Goal: Information Seeking & Learning: Learn about a topic

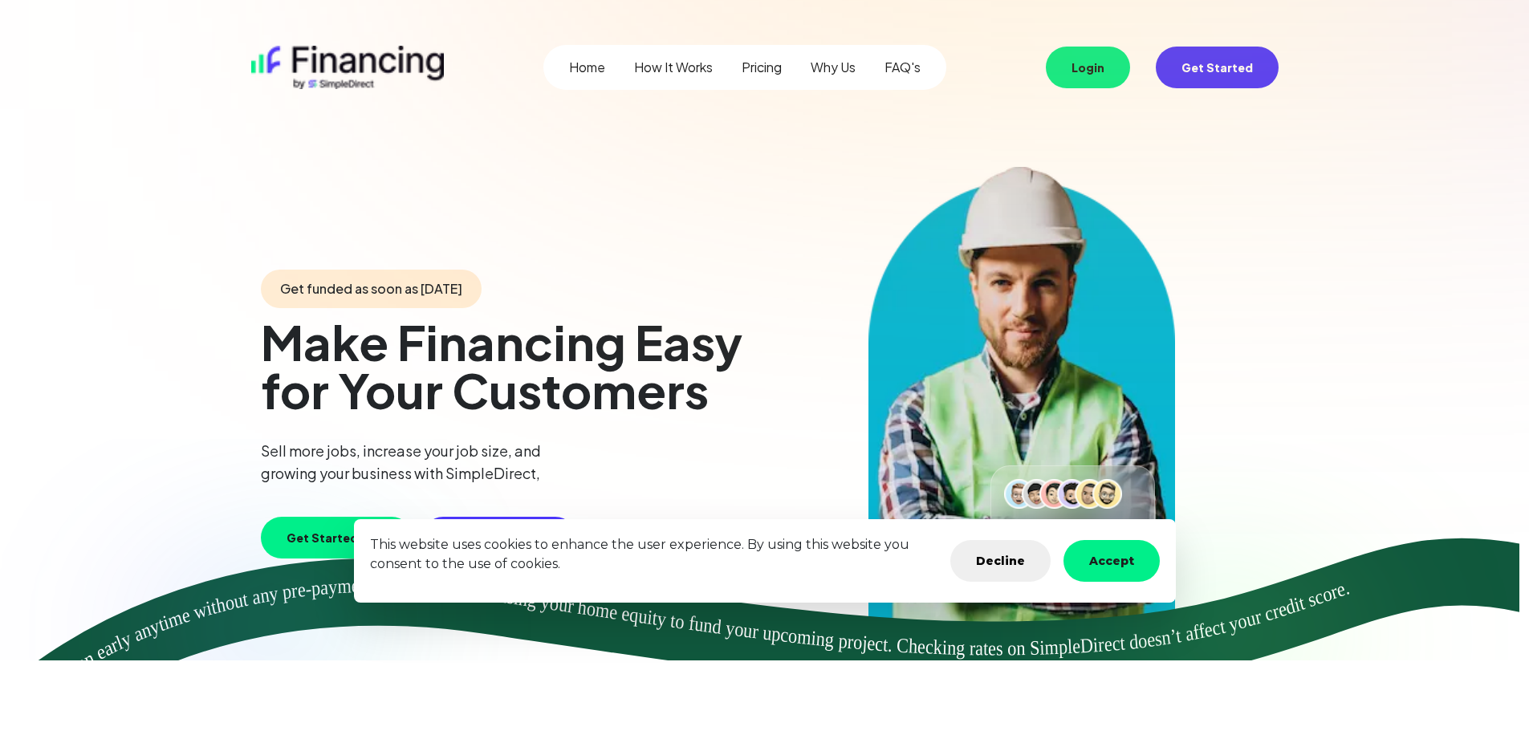
scroll to position [3754, 0]
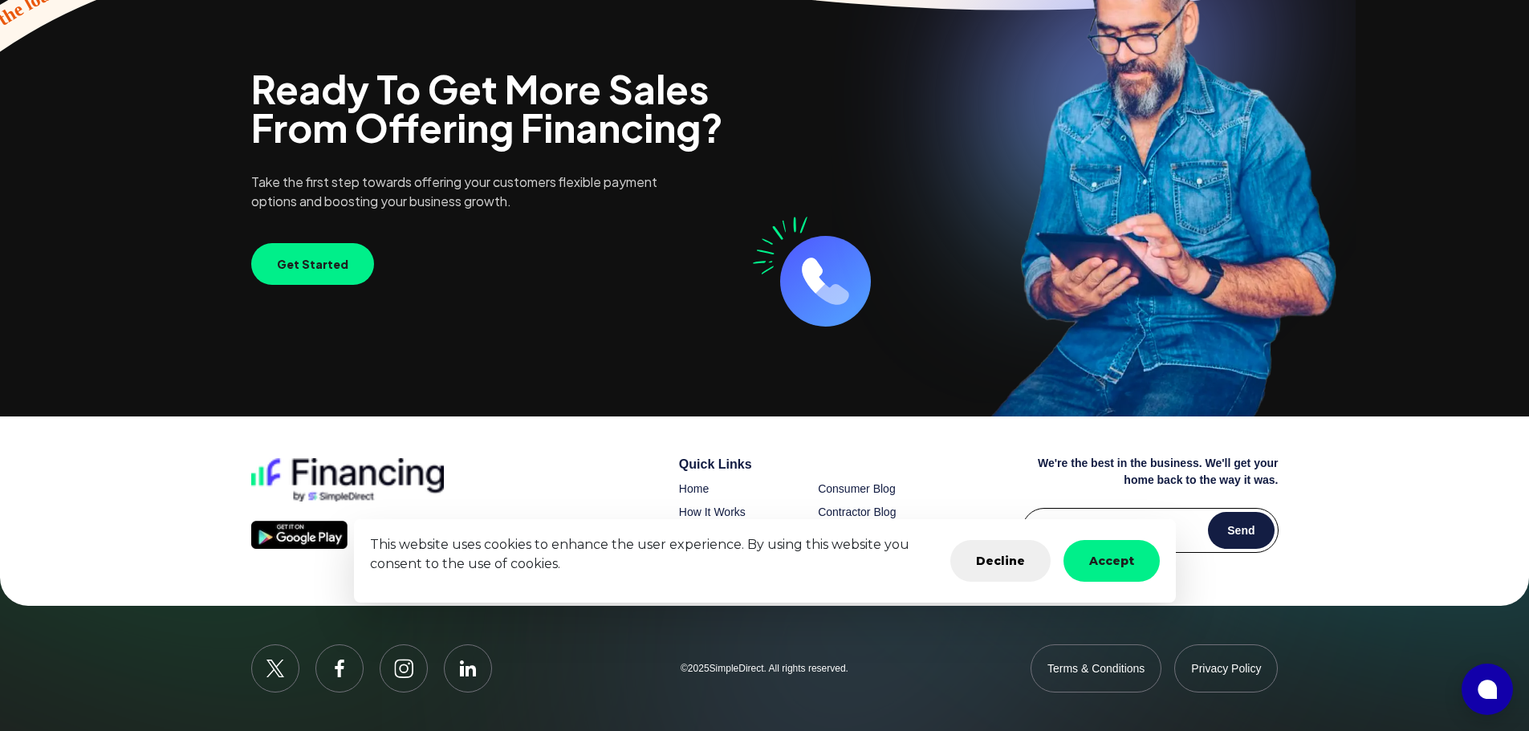
click at [1081, 560] on button "Accept" at bounding box center [1112, 561] width 96 height 42
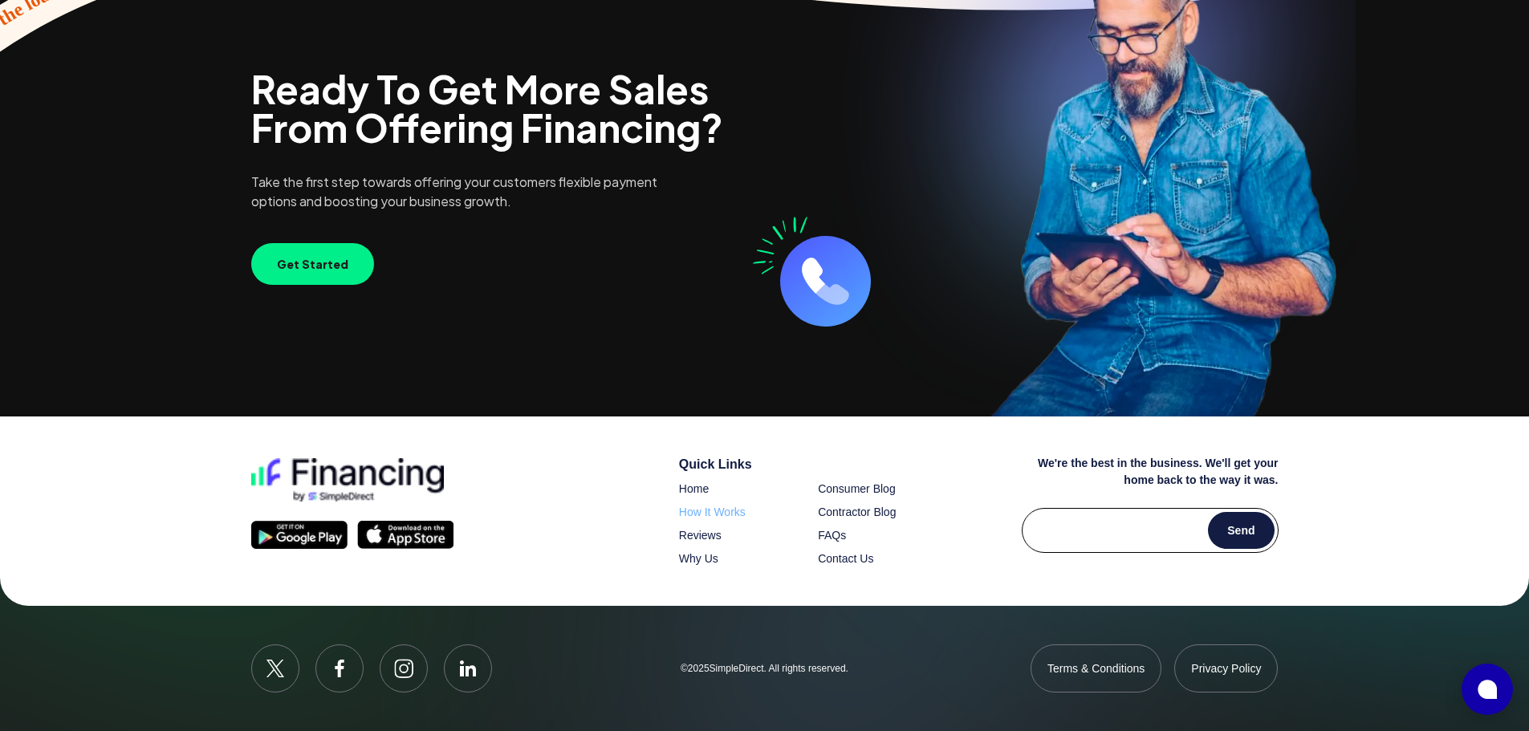
click at [718, 516] on span "How It Works" at bounding box center [712, 512] width 67 height 13
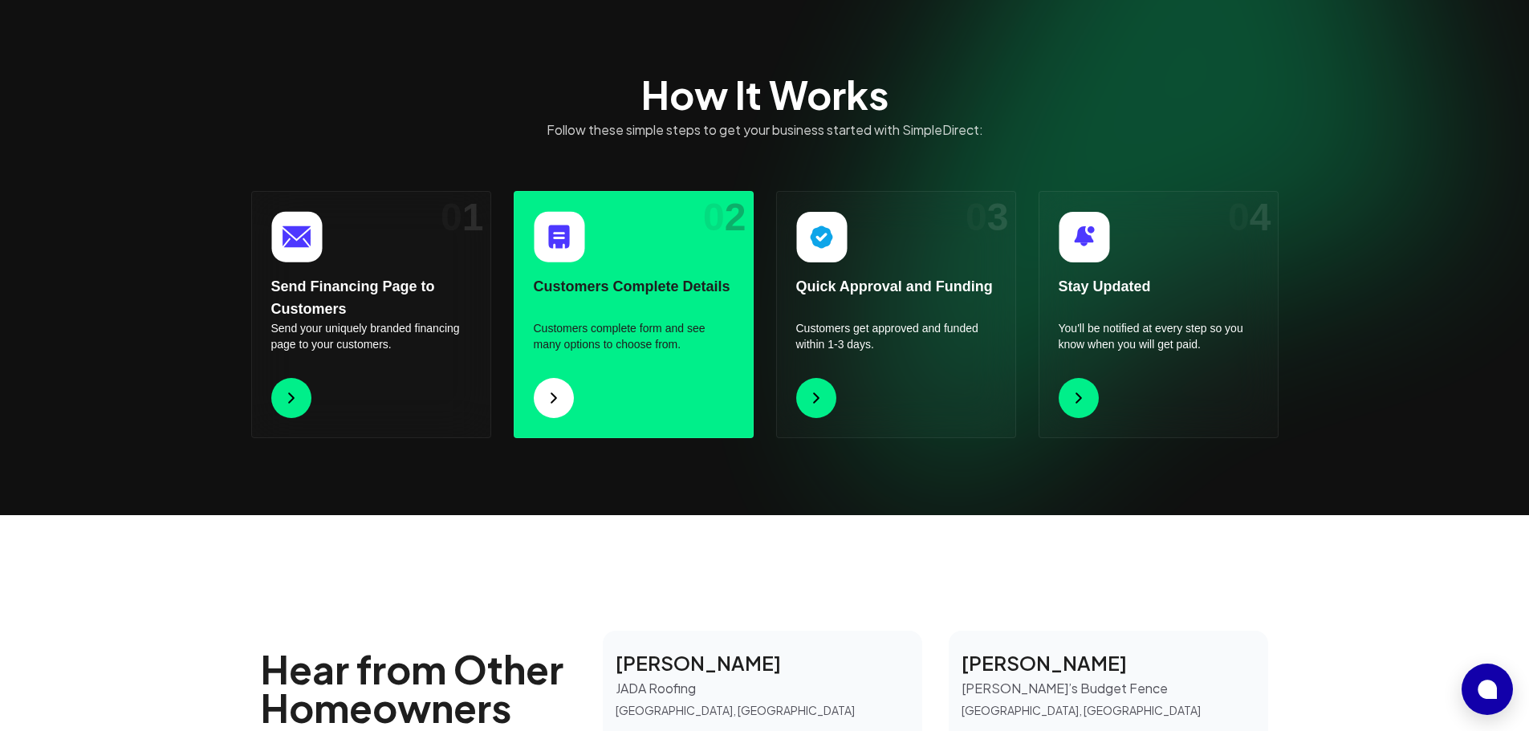
scroll to position [1354, 0]
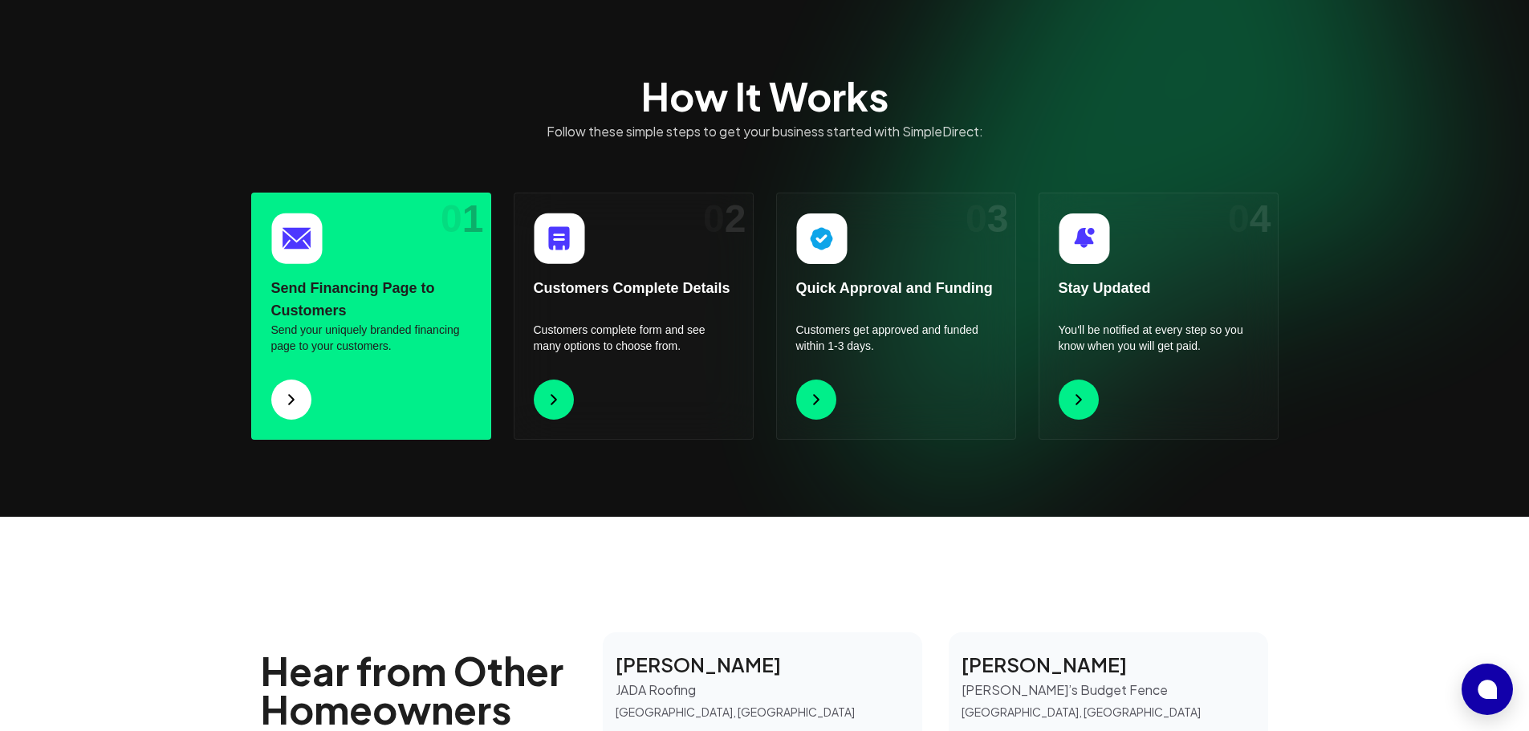
click at [328, 344] on p "Send your uniquely branded financing page to your customers." at bounding box center [371, 338] width 200 height 32
click at [302, 399] on button at bounding box center [291, 400] width 40 height 40
click at [286, 402] on img at bounding box center [291, 399] width 19 height 19
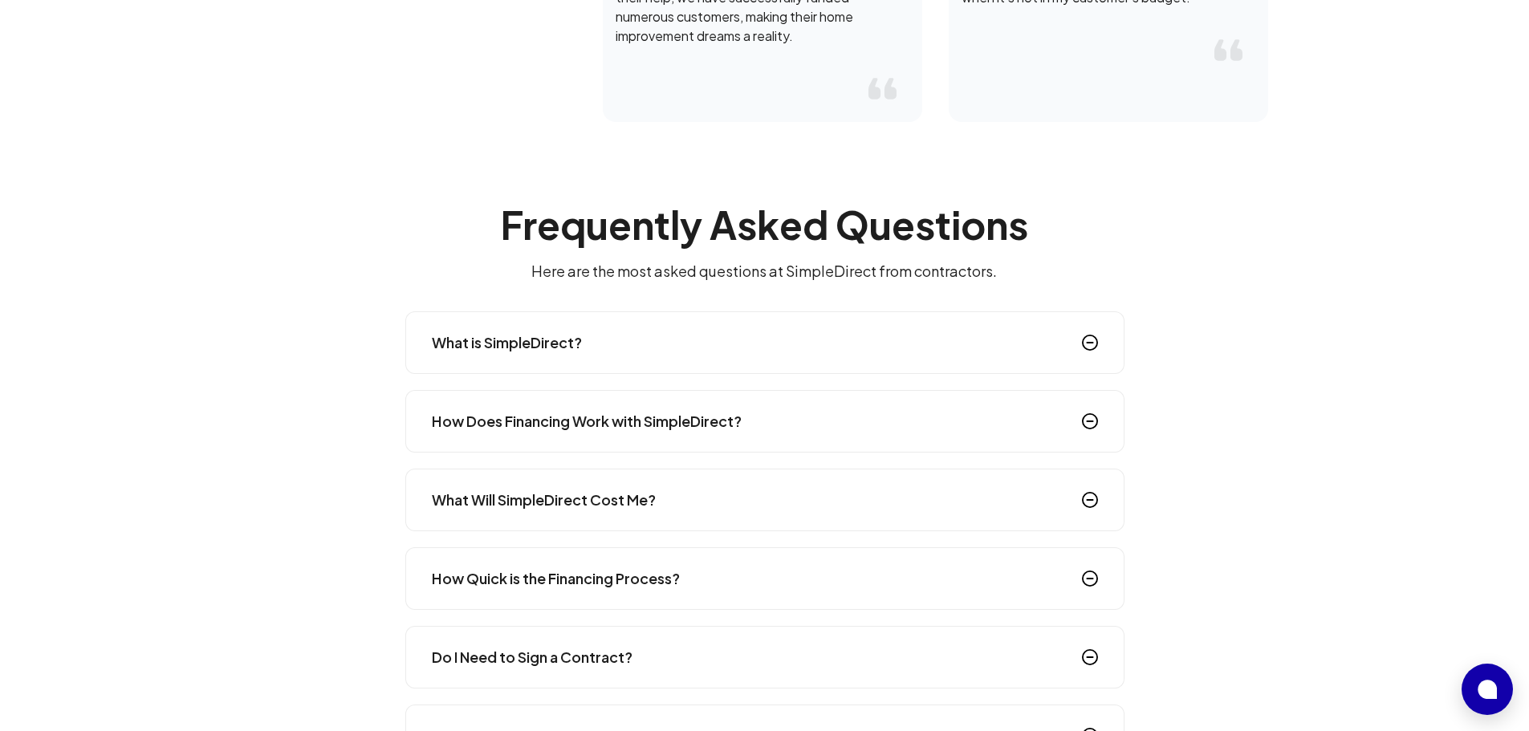
scroll to position [2237, 0]
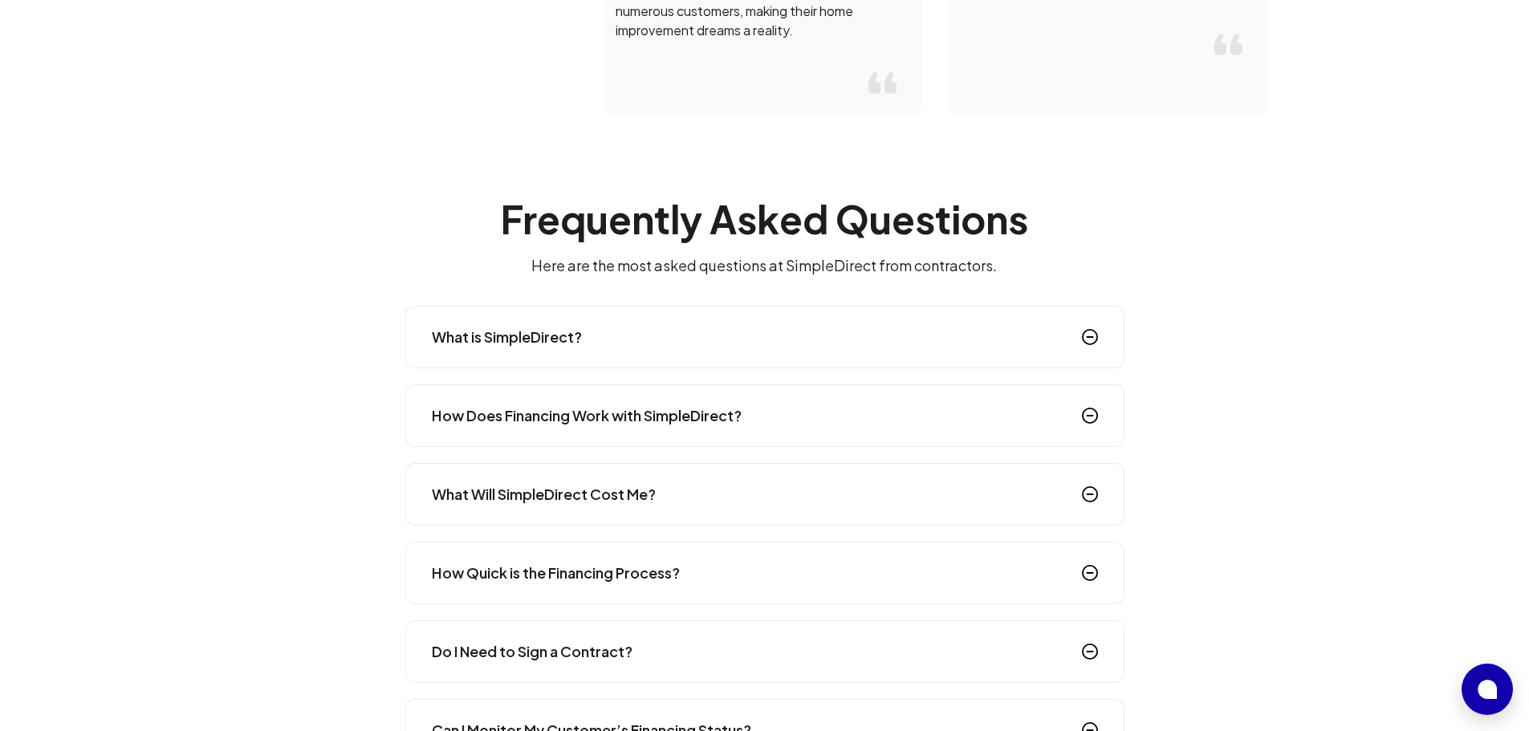
click at [754, 426] on div "How Does Financing Work with SimpleDirect?" at bounding box center [764, 416] width 719 height 63
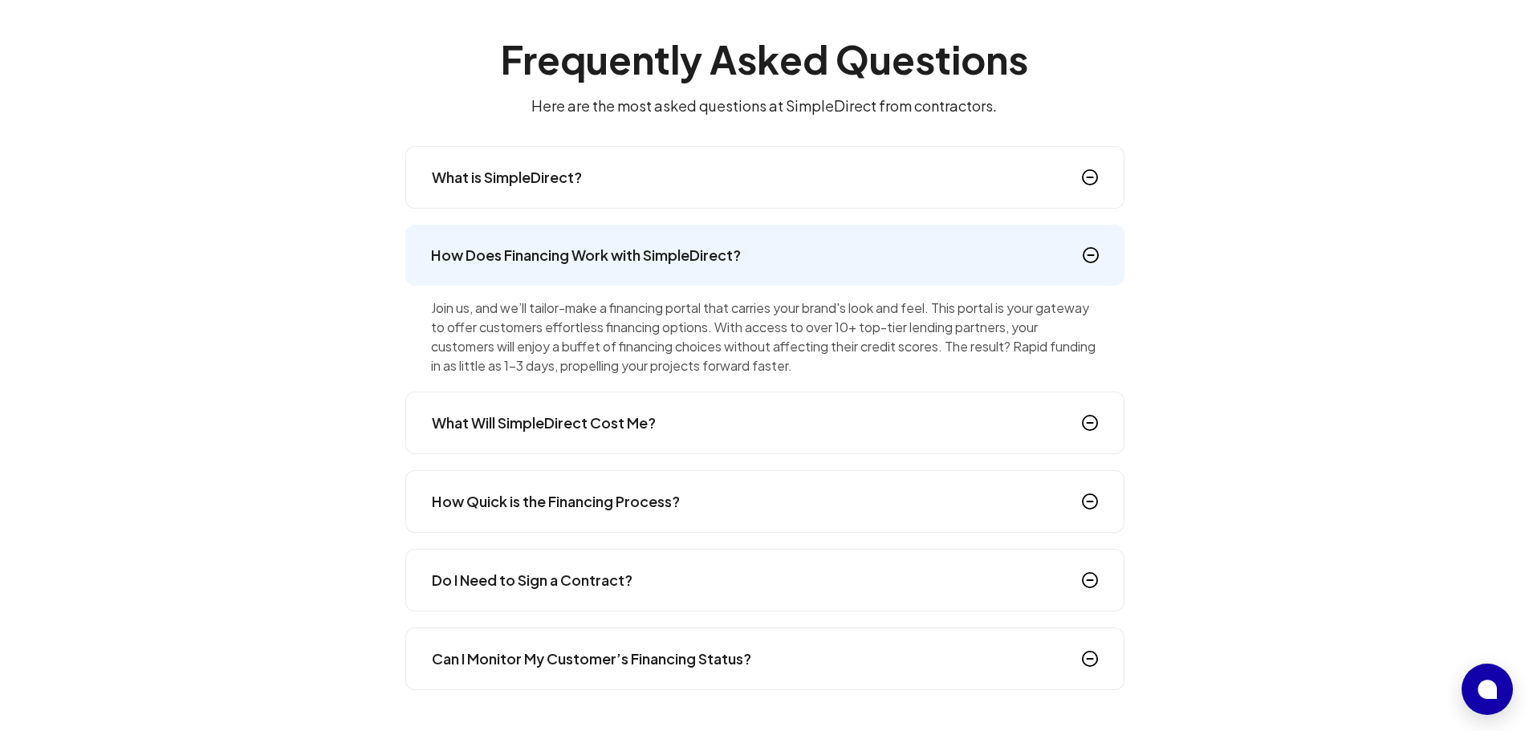
scroll to position [2398, 0]
click at [751, 429] on div "What Will SimpleDirect Cost Me?" at bounding box center [764, 422] width 719 height 63
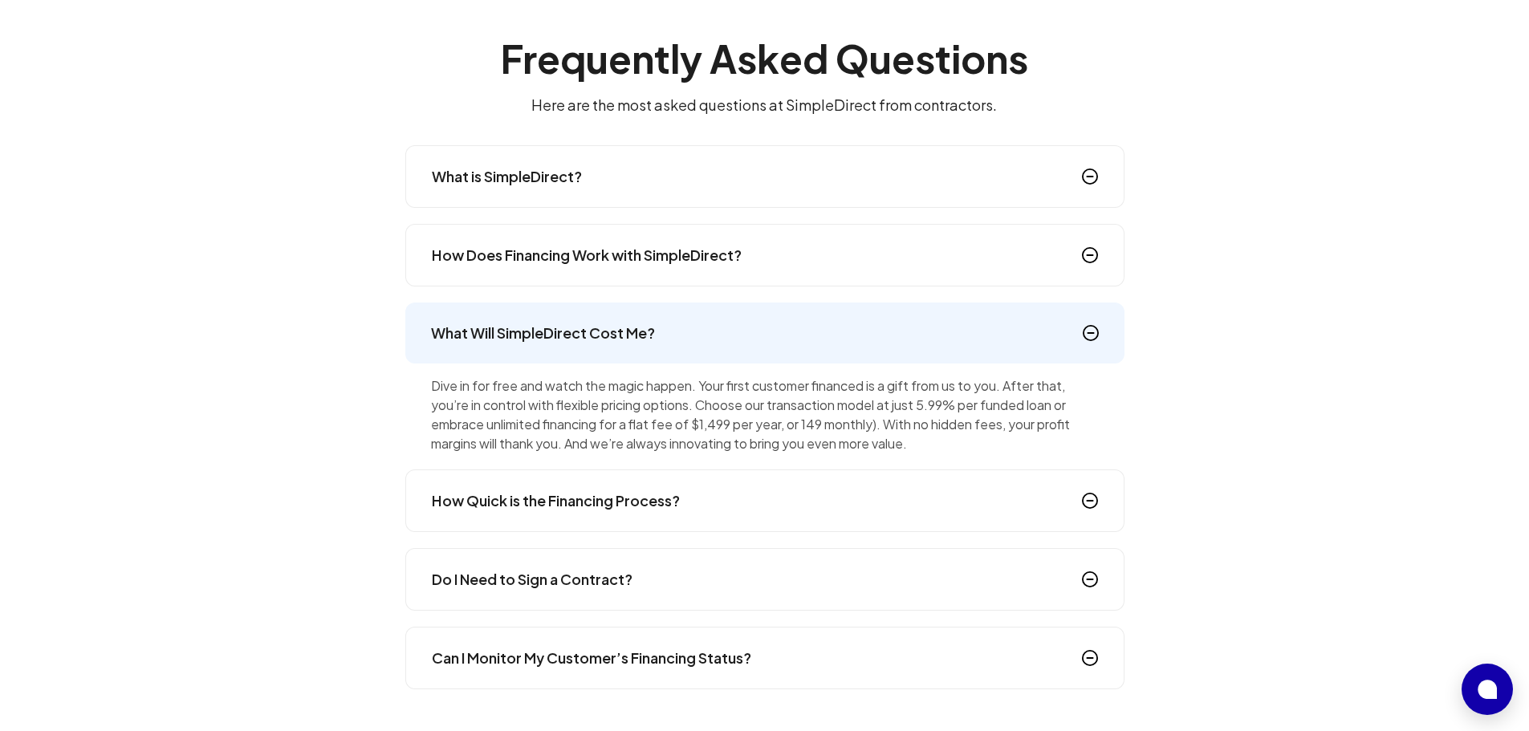
click at [760, 582] on div "Do I Need to Sign a Contract?" at bounding box center [764, 579] width 719 height 63
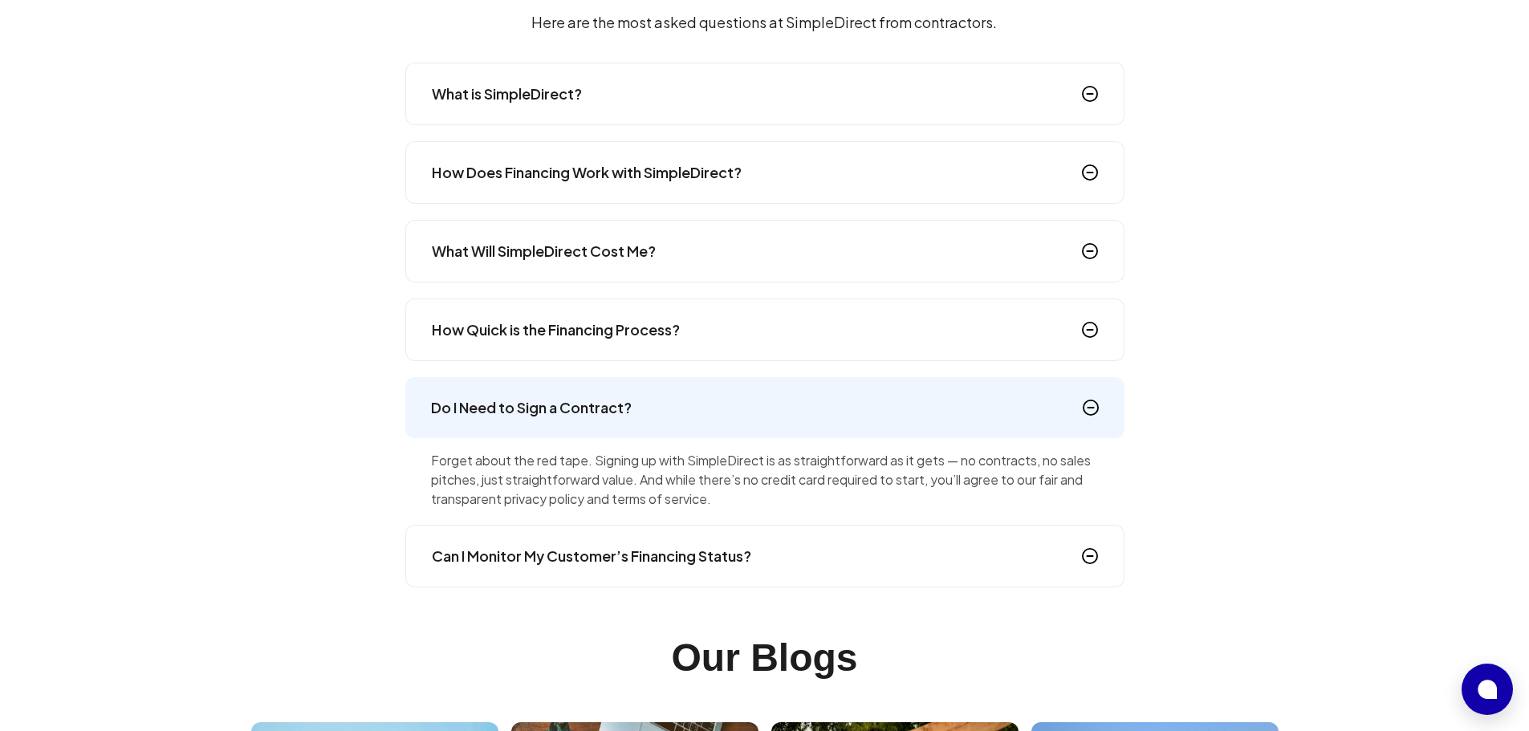
scroll to position [2558, 0]
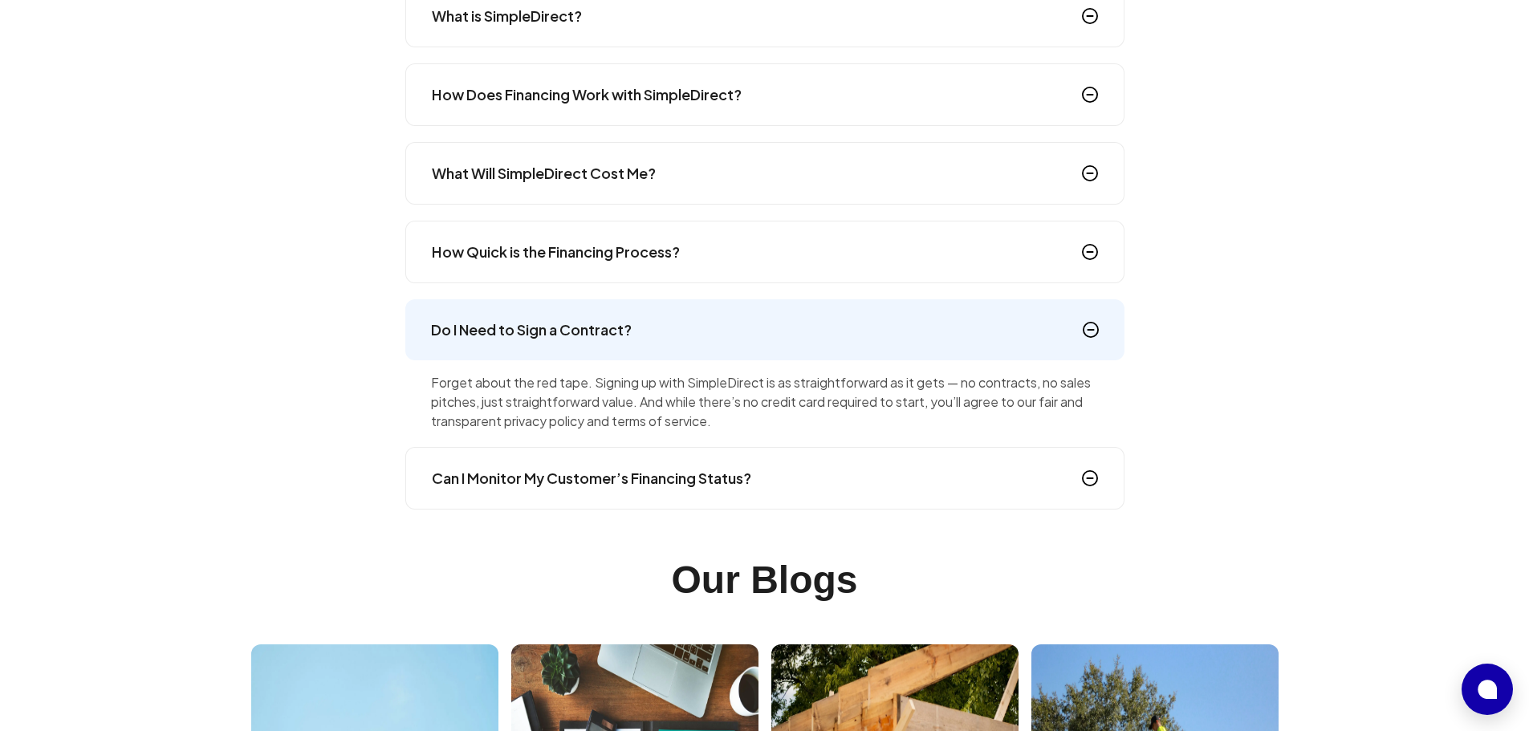
click at [787, 488] on div "Can I Monitor My Customer’s Financing Status?" at bounding box center [764, 478] width 719 height 63
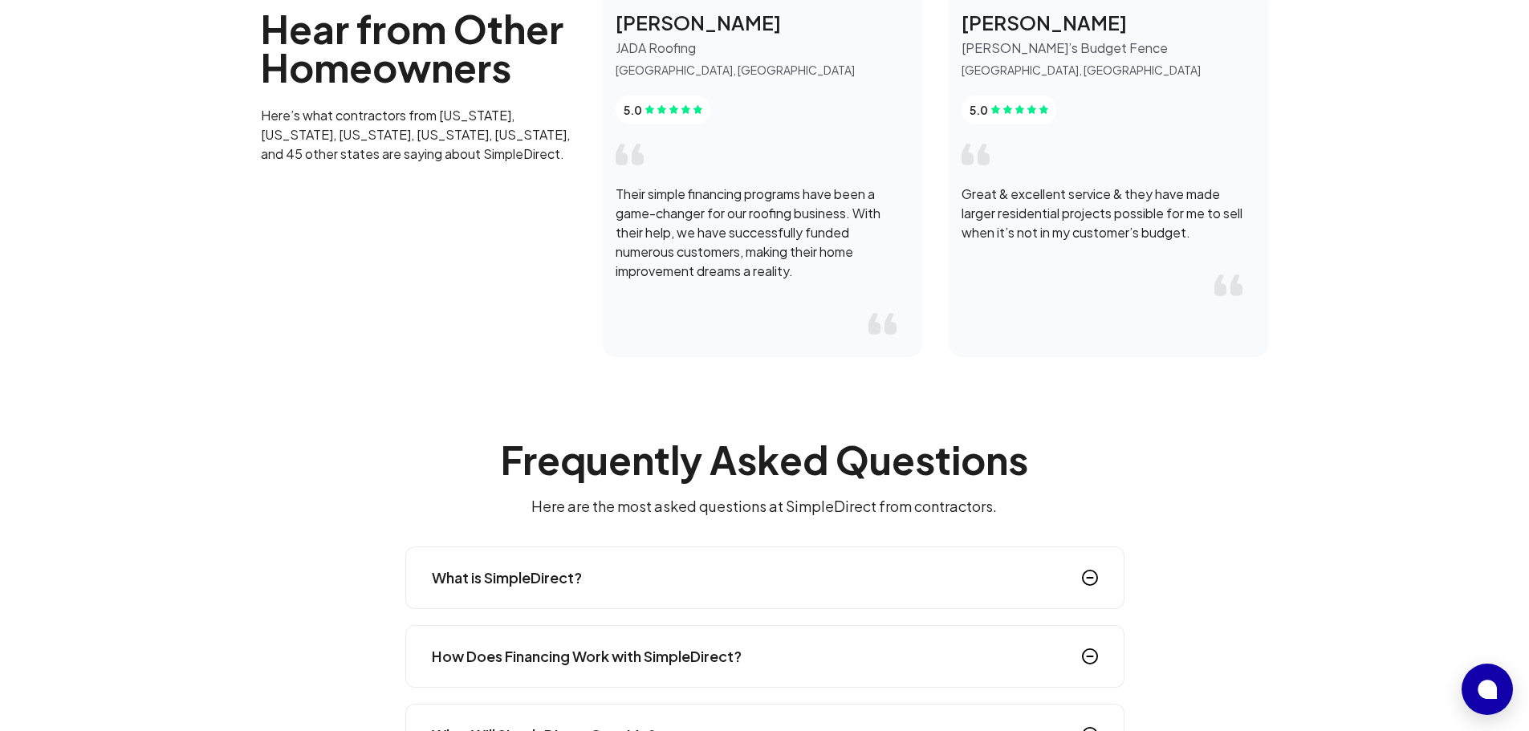
scroll to position [2317, 0]
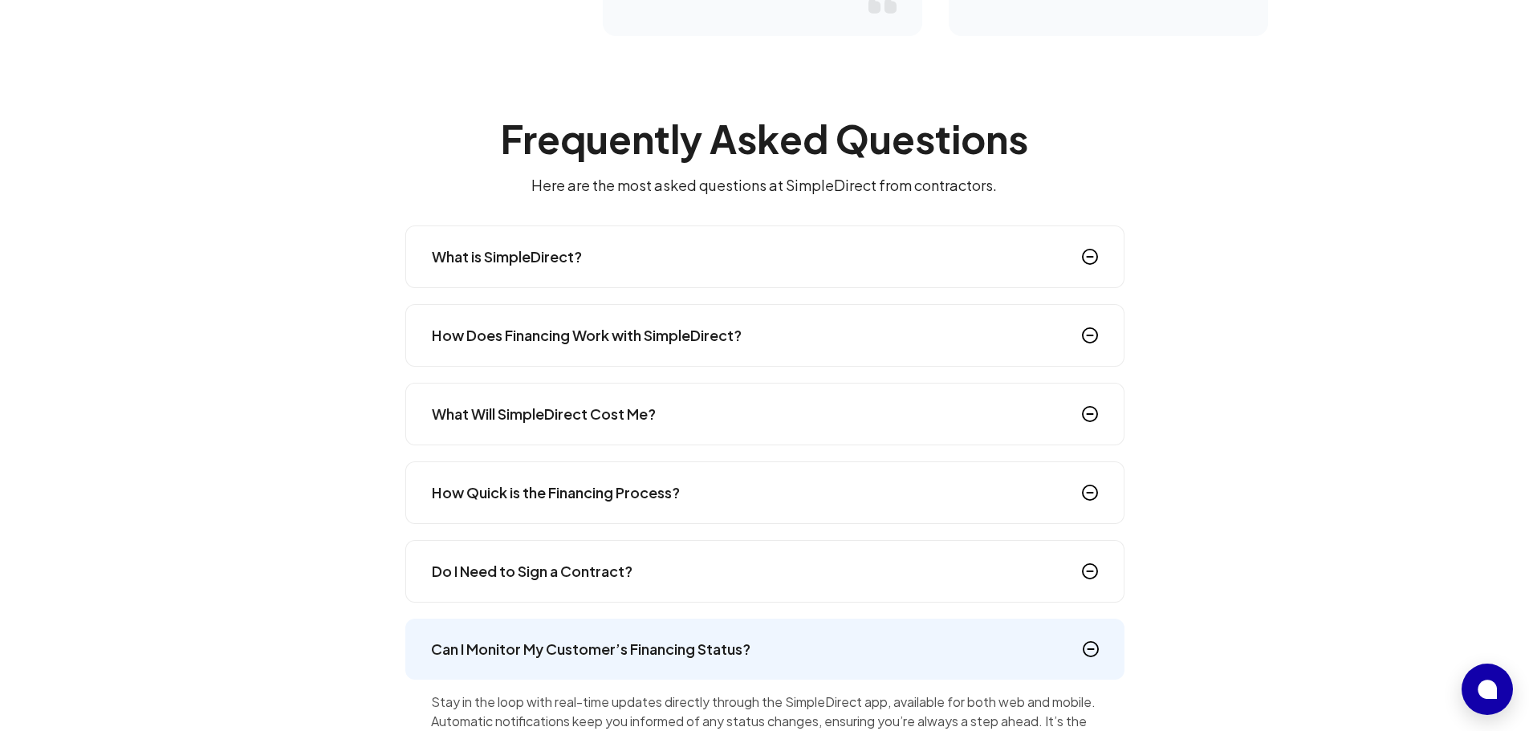
click at [670, 496] on h4 "How Quick is the Financing Process?" at bounding box center [556, 493] width 248 height 22
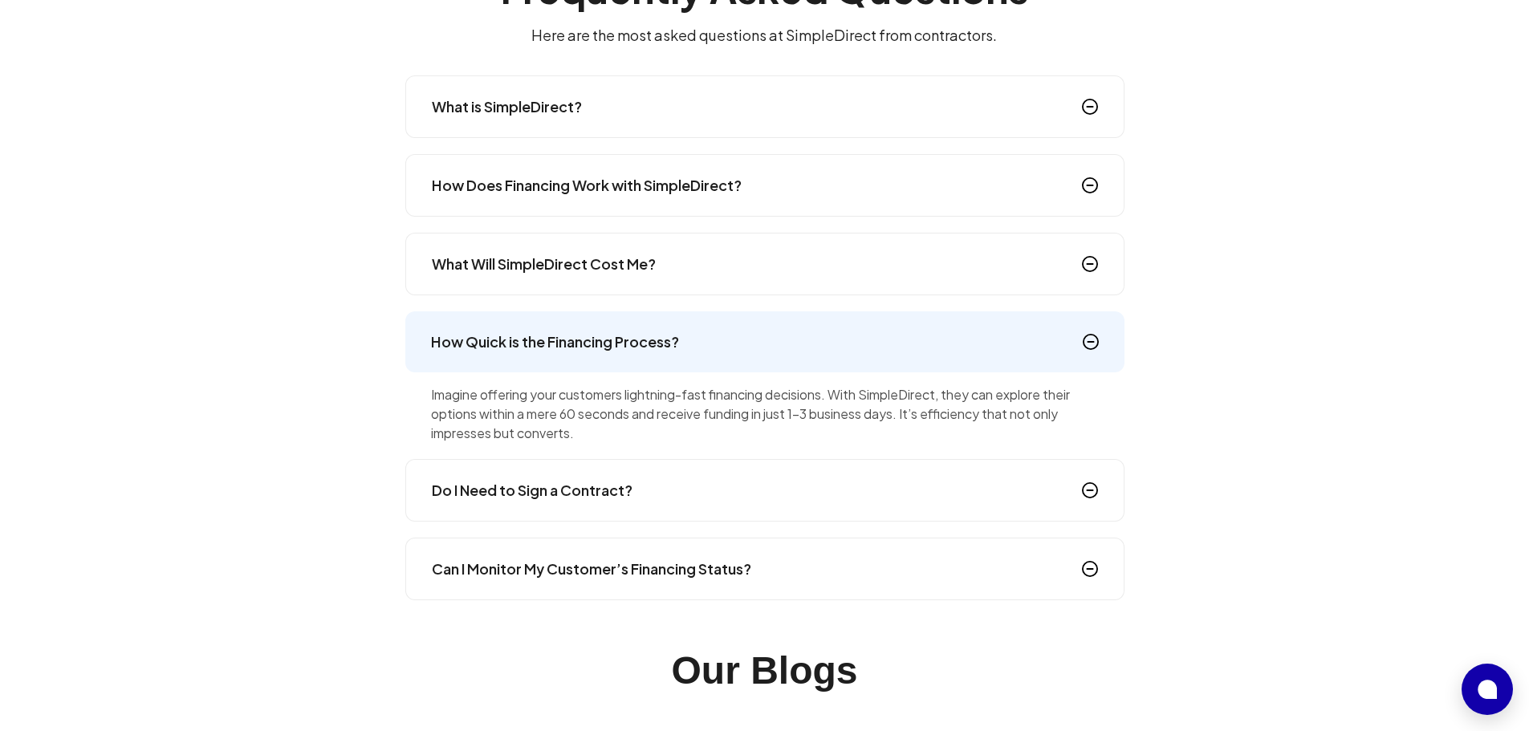
scroll to position [2478, 0]
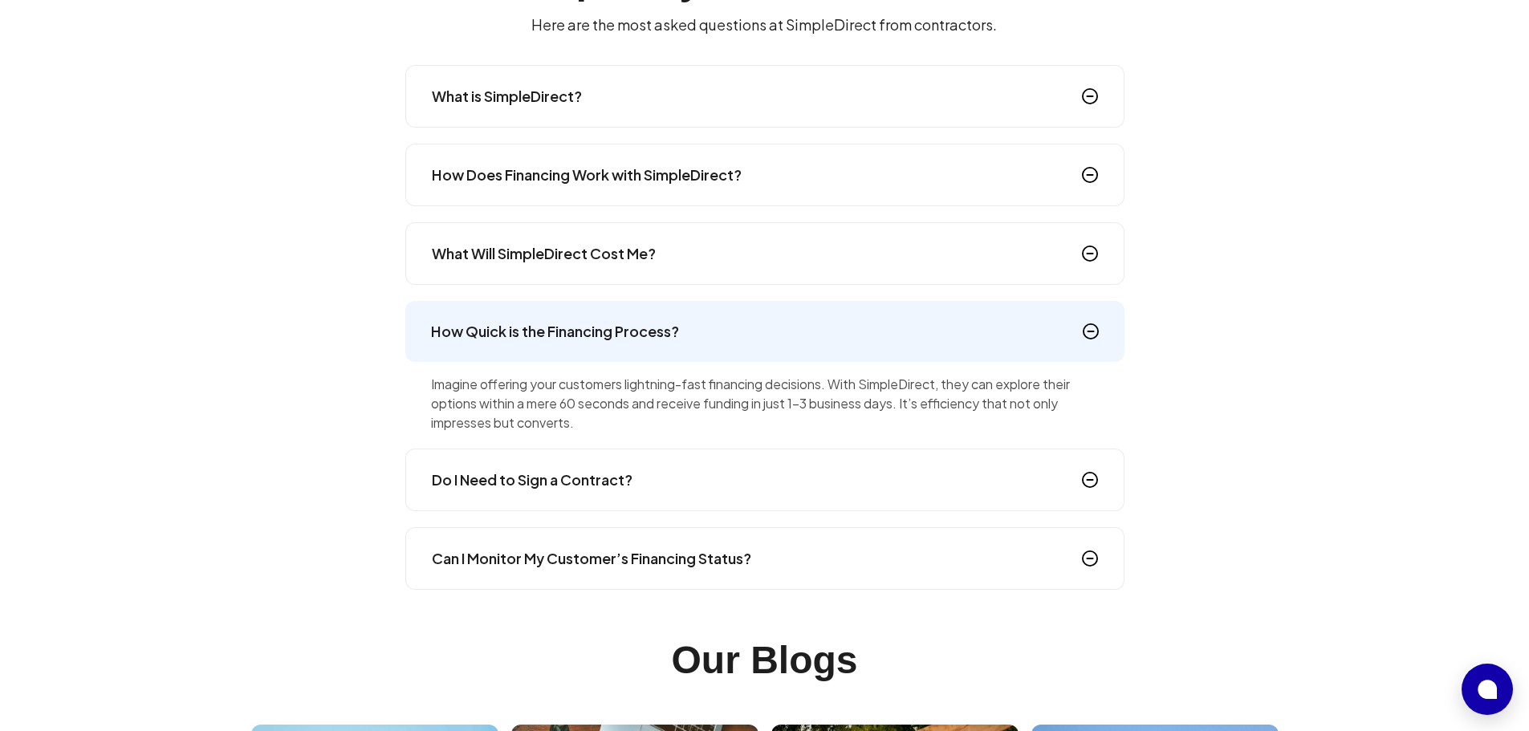
click at [765, 560] on div "Can I Monitor My Customer’s Financing Status?" at bounding box center [764, 558] width 719 height 63
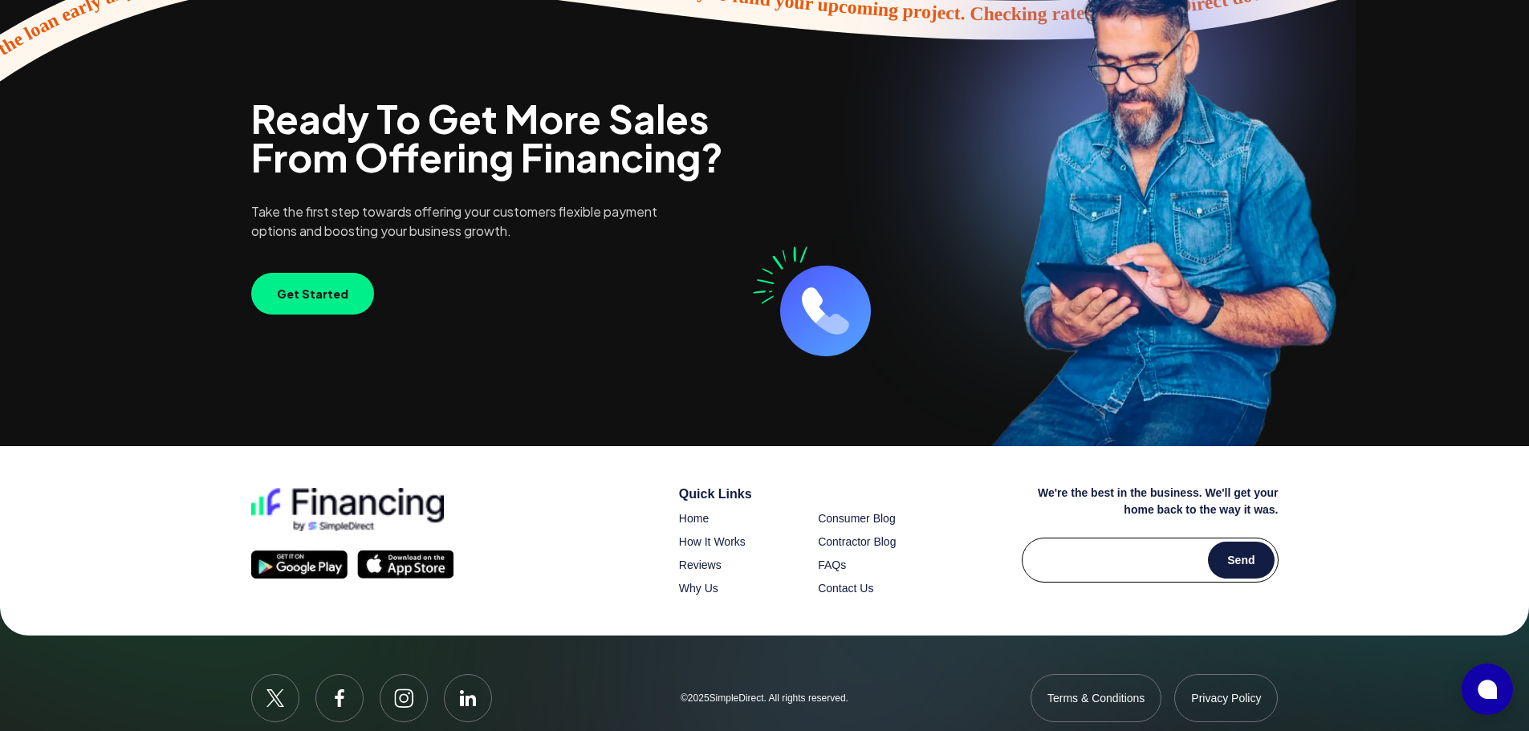
scroll to position [3823, 0]
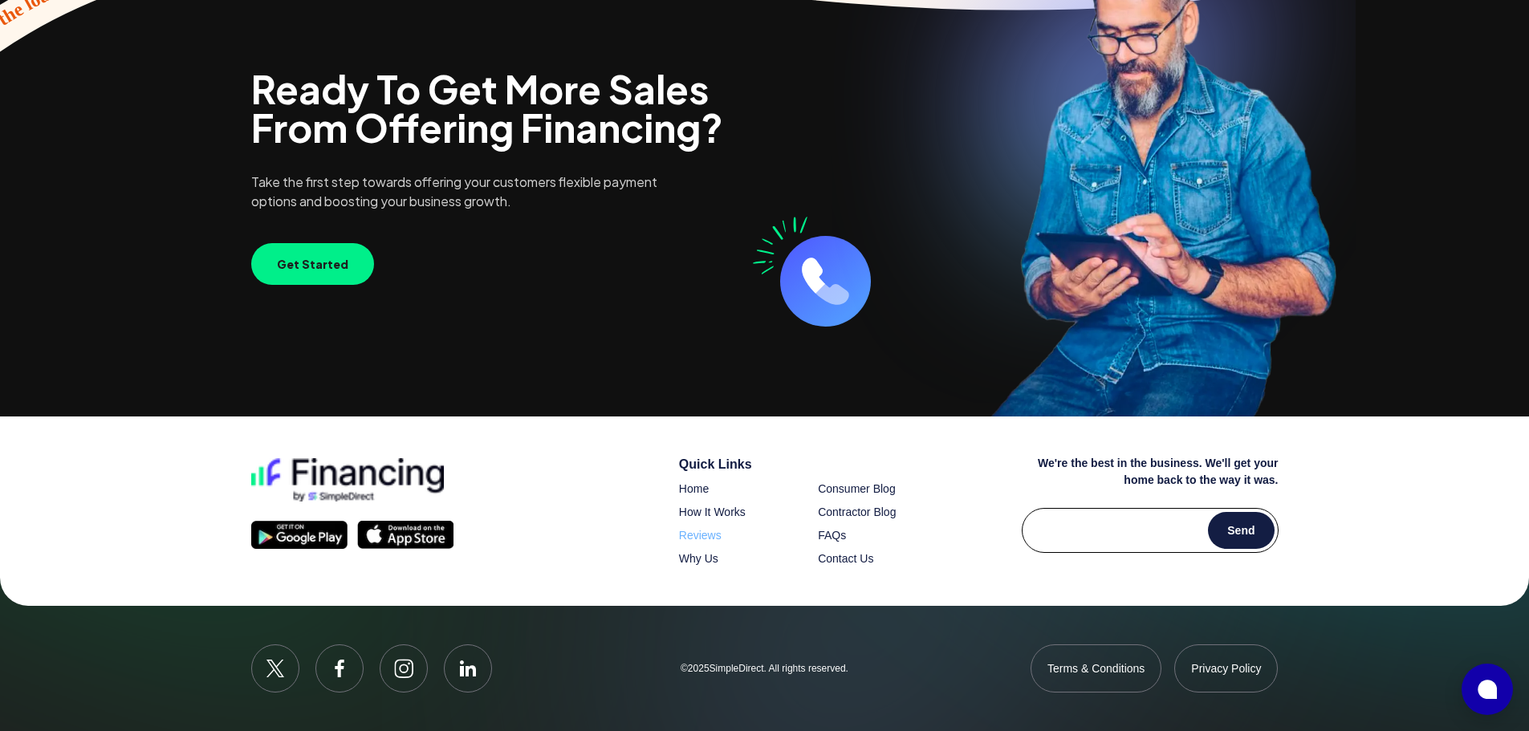
click at [685, 539] on span "Reviews" at bounding box center [700, 535] width 43 height 13
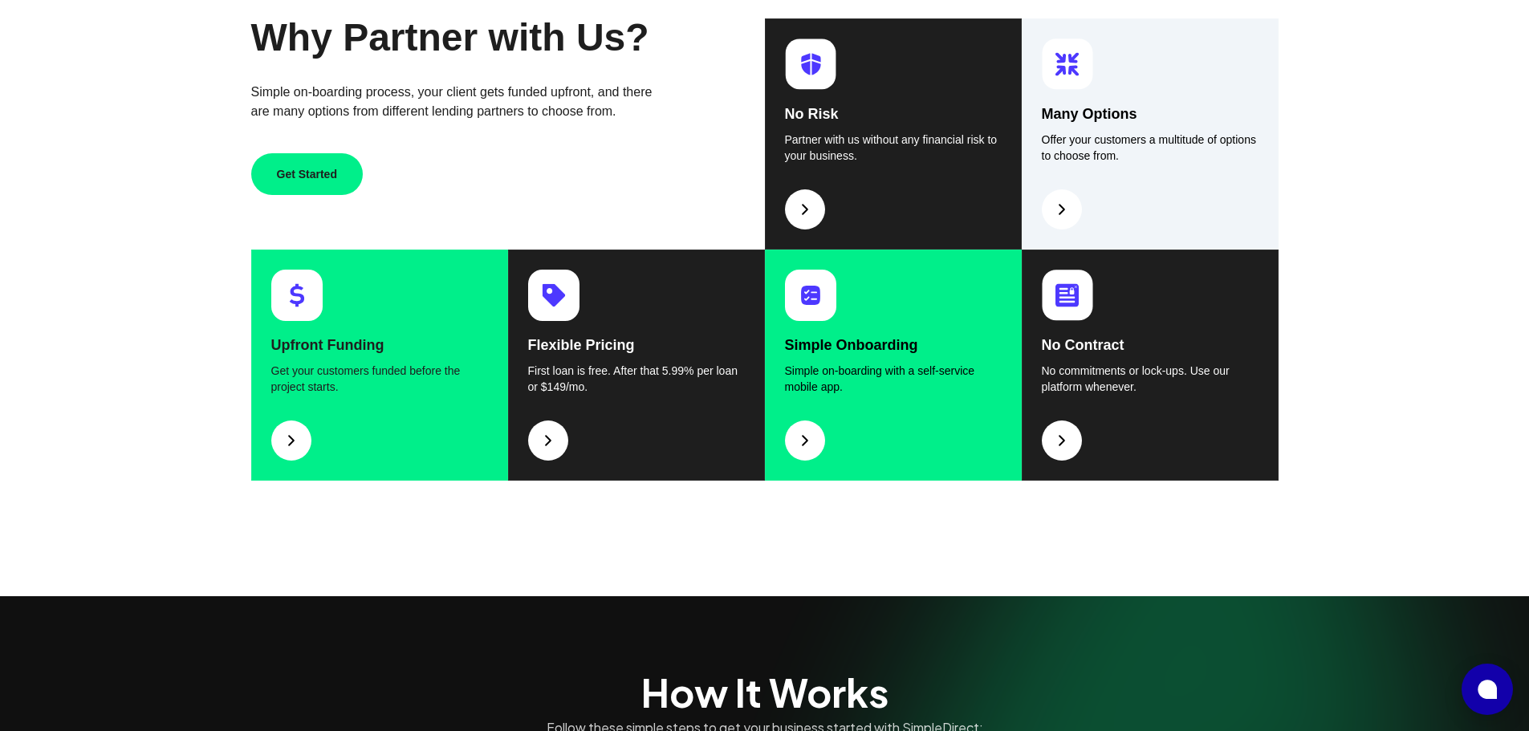
scroll to position [622, 0]
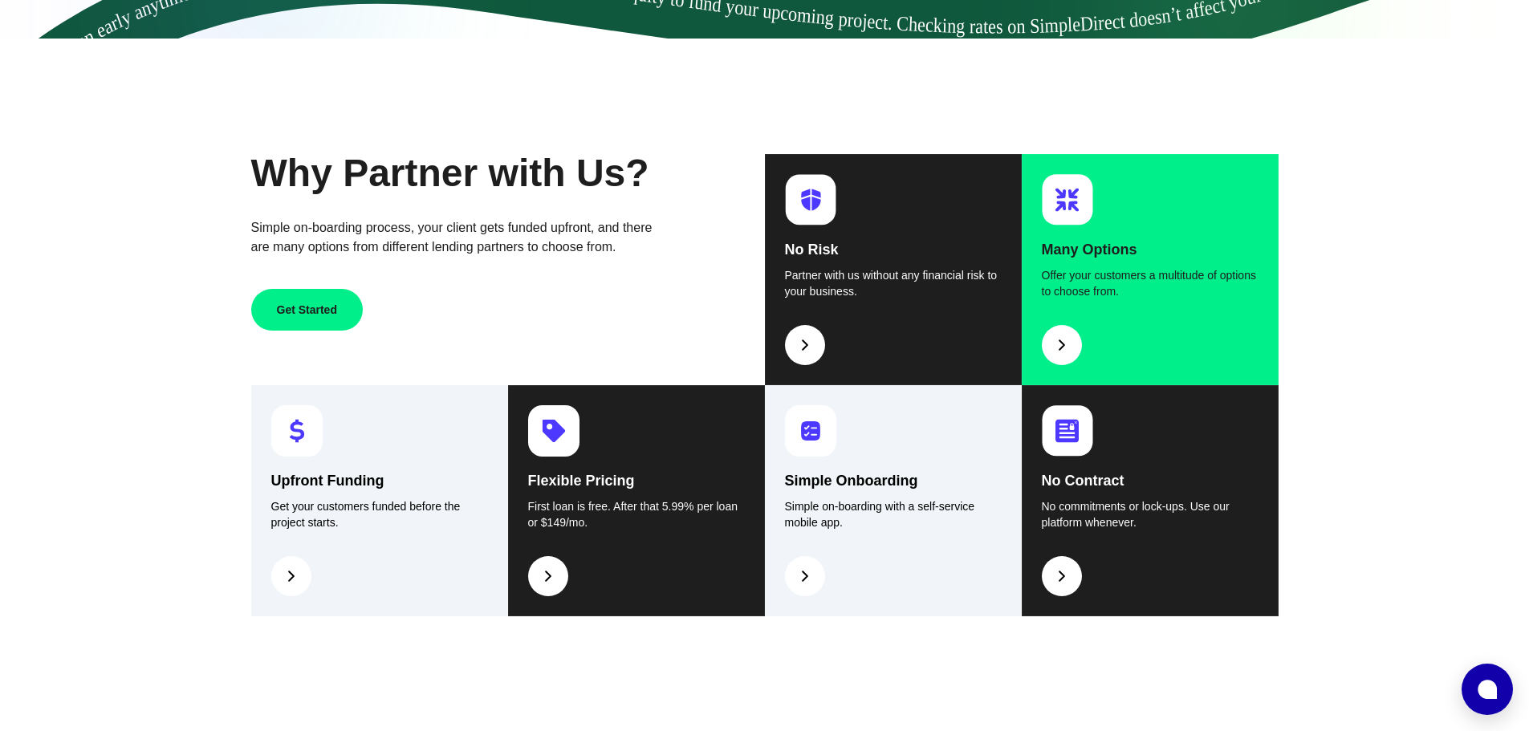
click at [1073, 348] on button at bounding box center [1062, 345] width 40 height 40
click at [1055, 350] on img at bounding box center [1061, 345] width 19 height 19
click at [1062, 347] on img at bounding box center [1061, 345] width 19 height 19
click at [1059, 345] on img at bounding box center [1061, 345] width 19 height 19
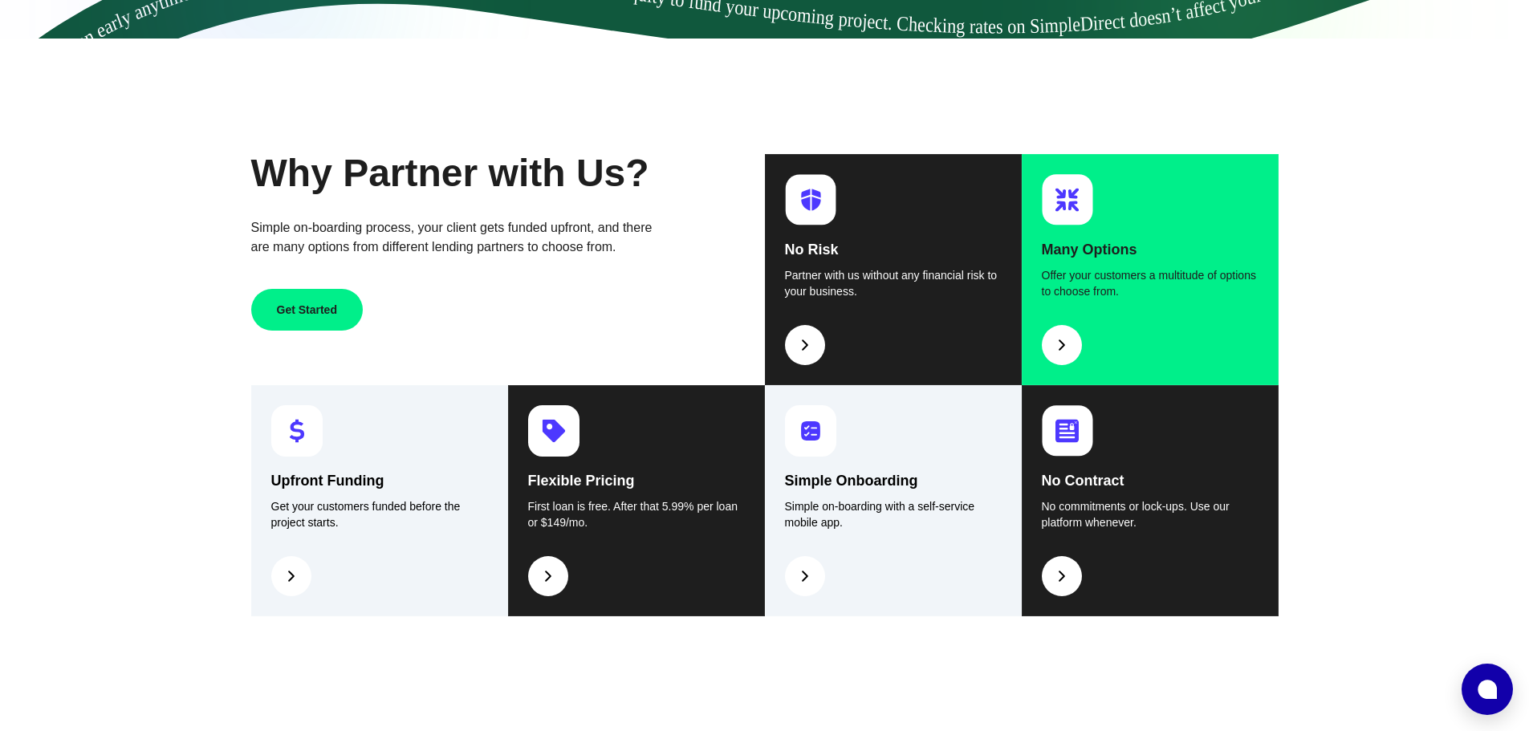
click at [1073, 256] on h4 "Many Options" at bounding box center [1150, 249] width 217 height 22
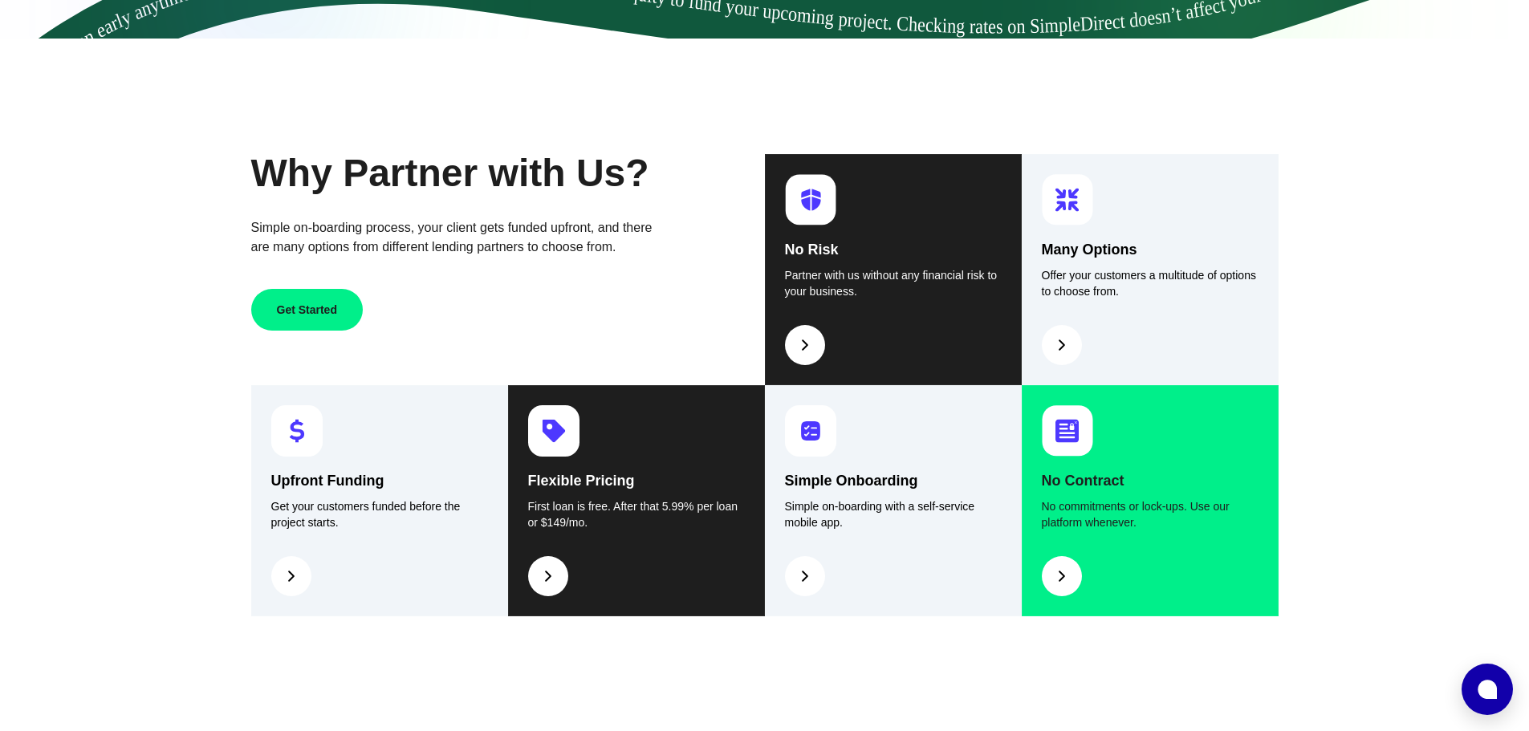
click at [1054, 576] on img at bounding box center [1061, 576] width 19 height 19
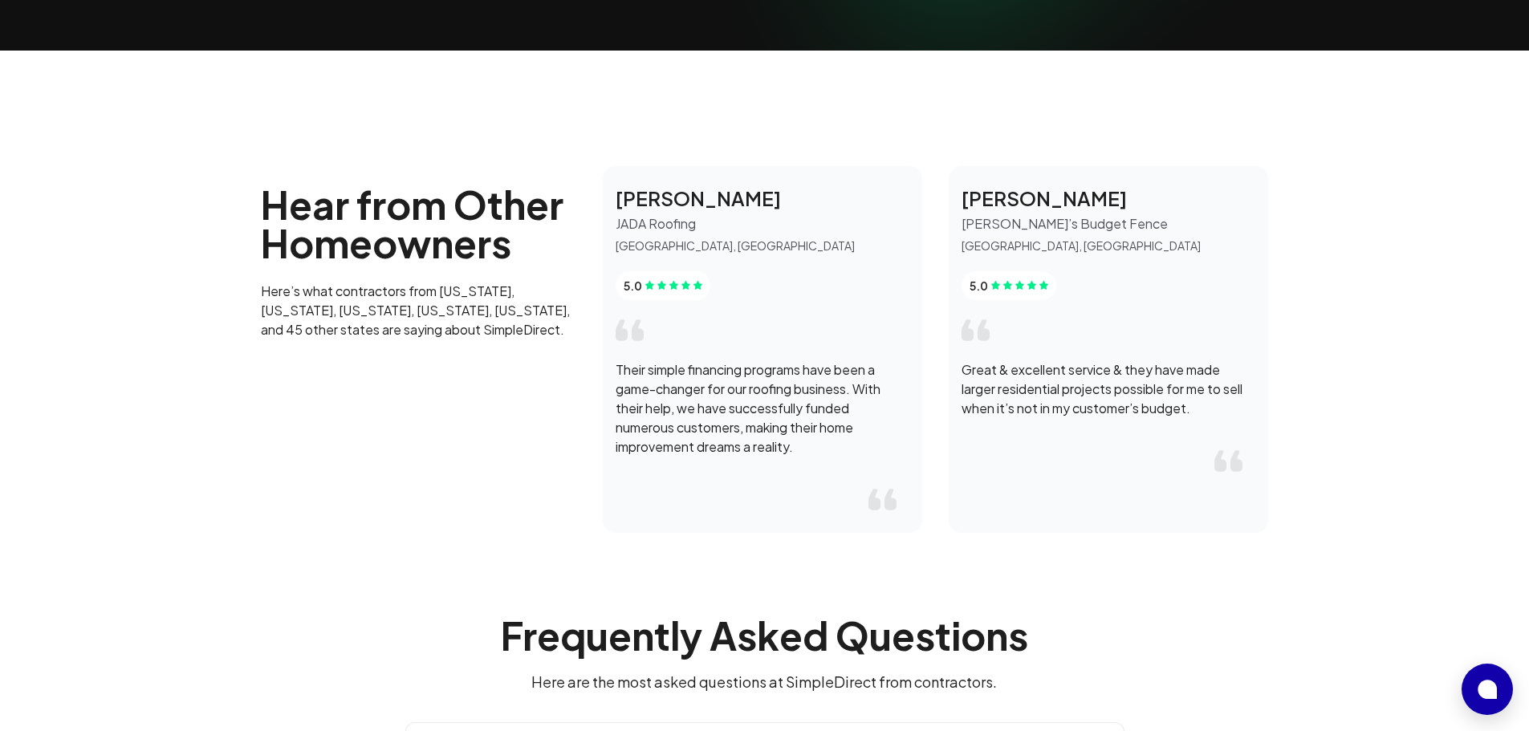
scroll to position [1826, 0]
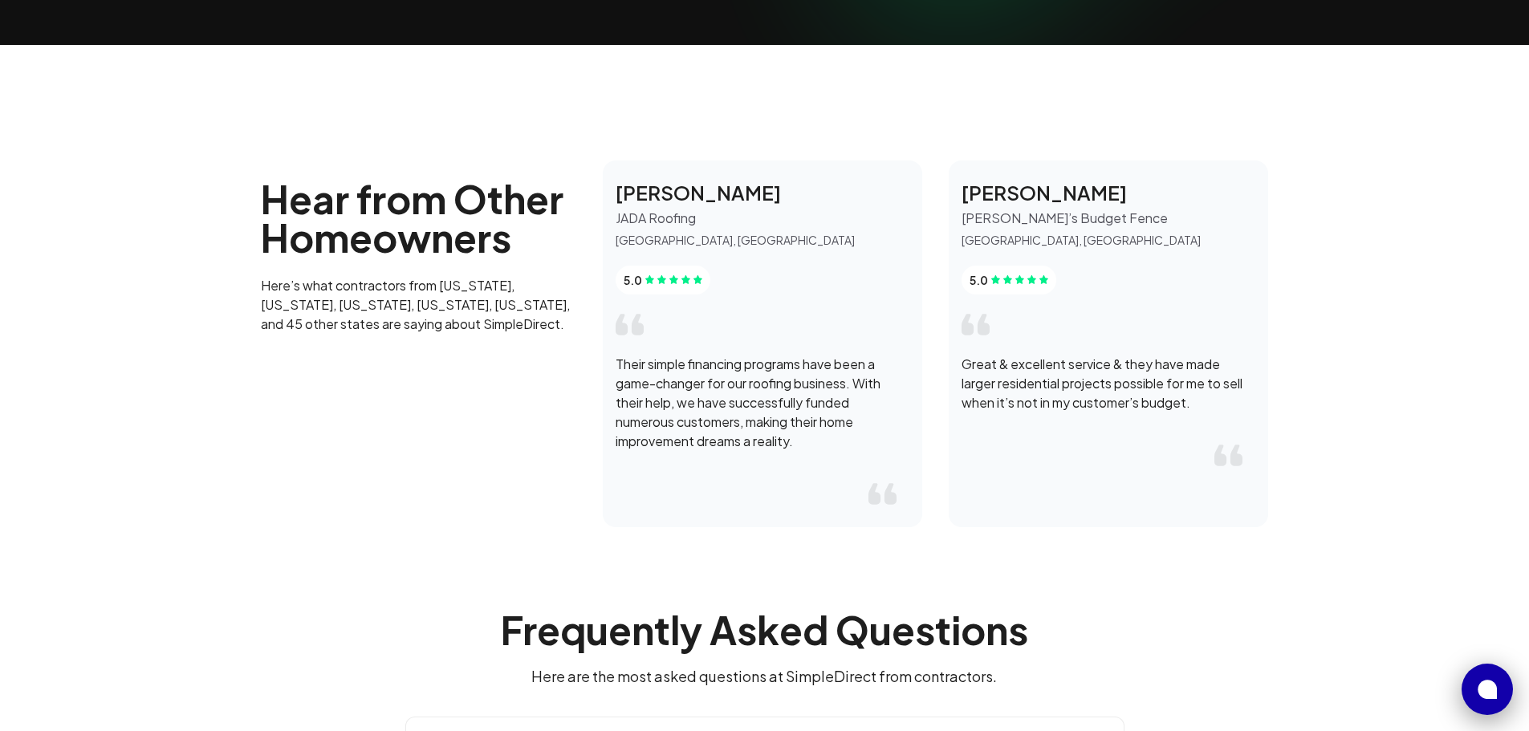
click at [1497, 682] on button at bounding box center [1487, 689] width 51 height 51
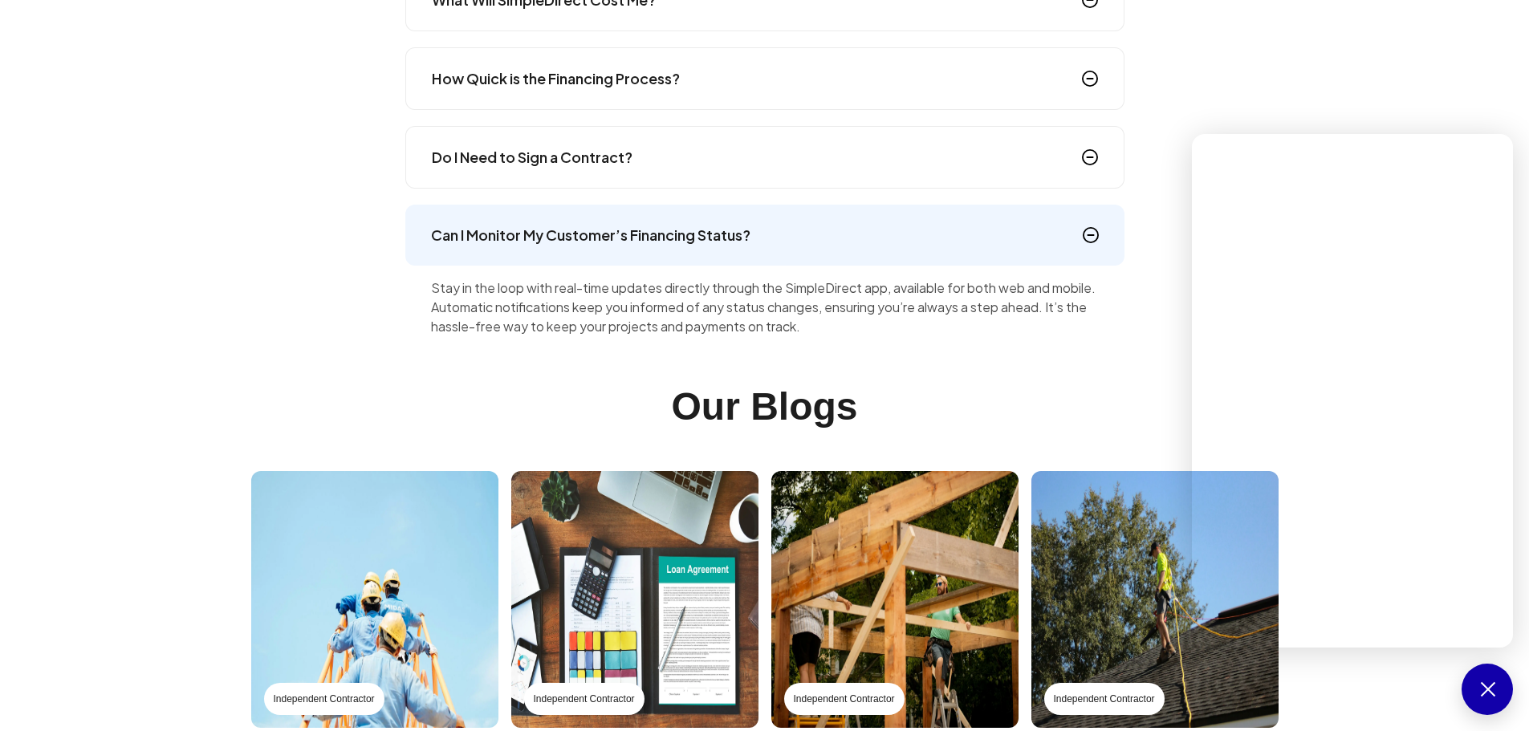
scroll to position [2950, 0]
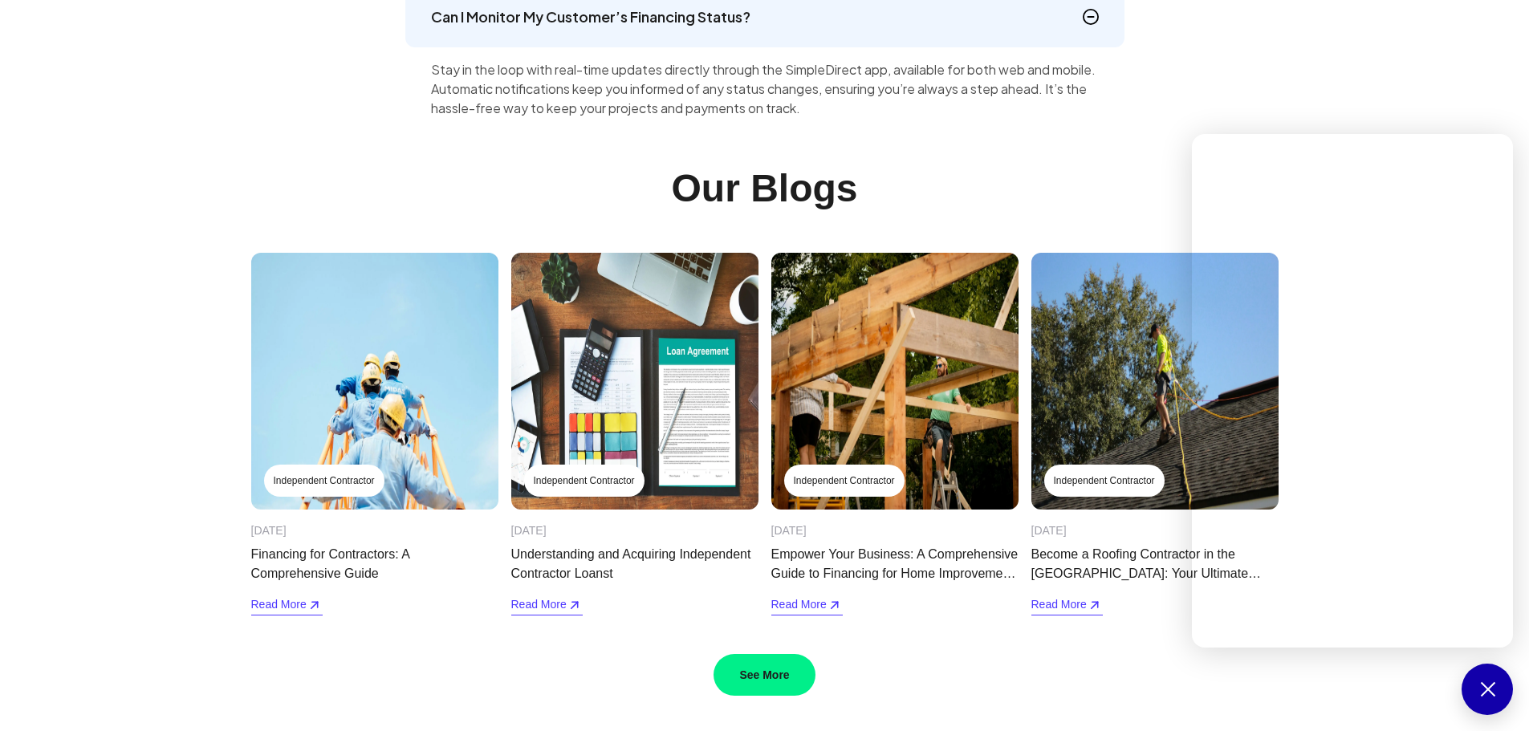
click at [1046, 184] on div "Our Blogs" at bounding box center [765, 191] width 1040 height 45
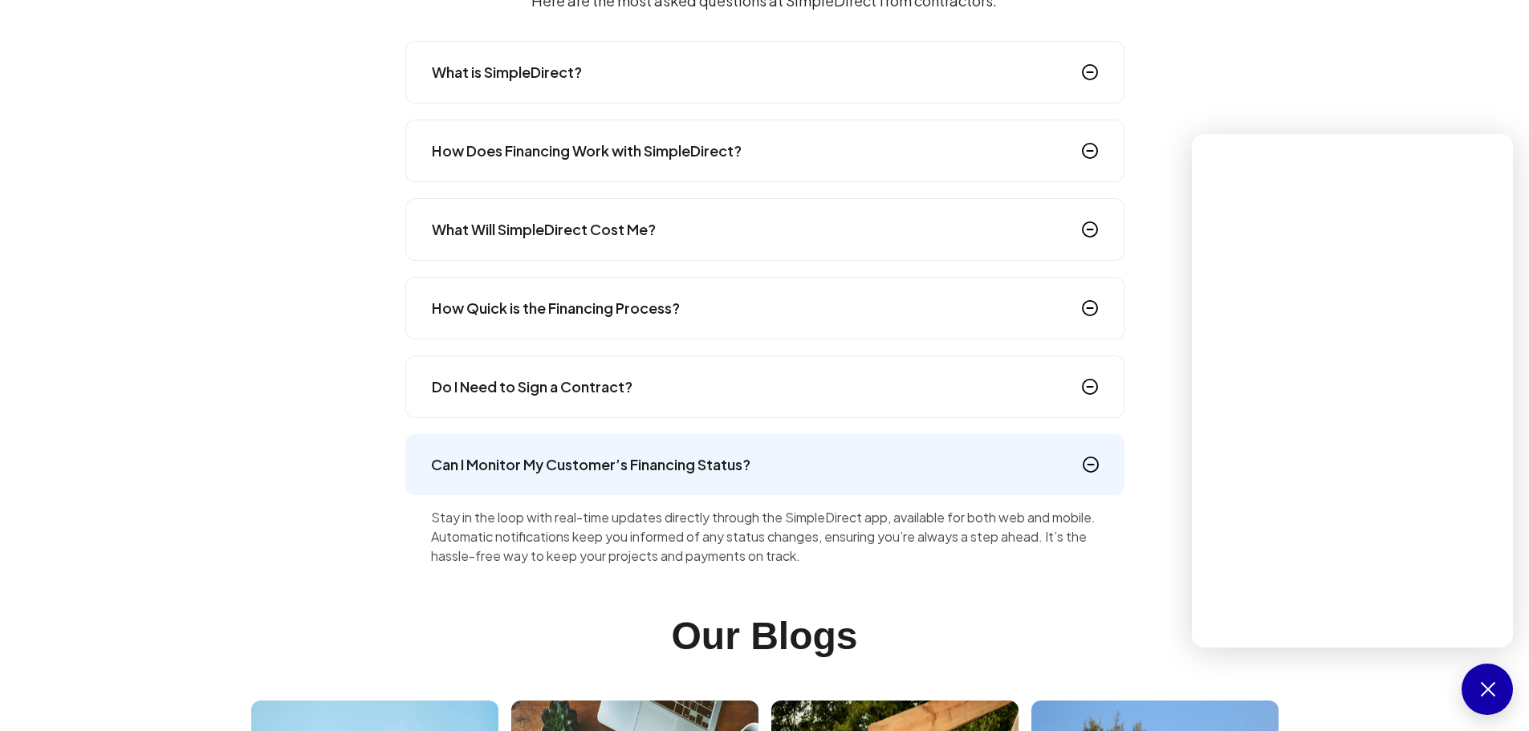
scroll to position [2308, 0]
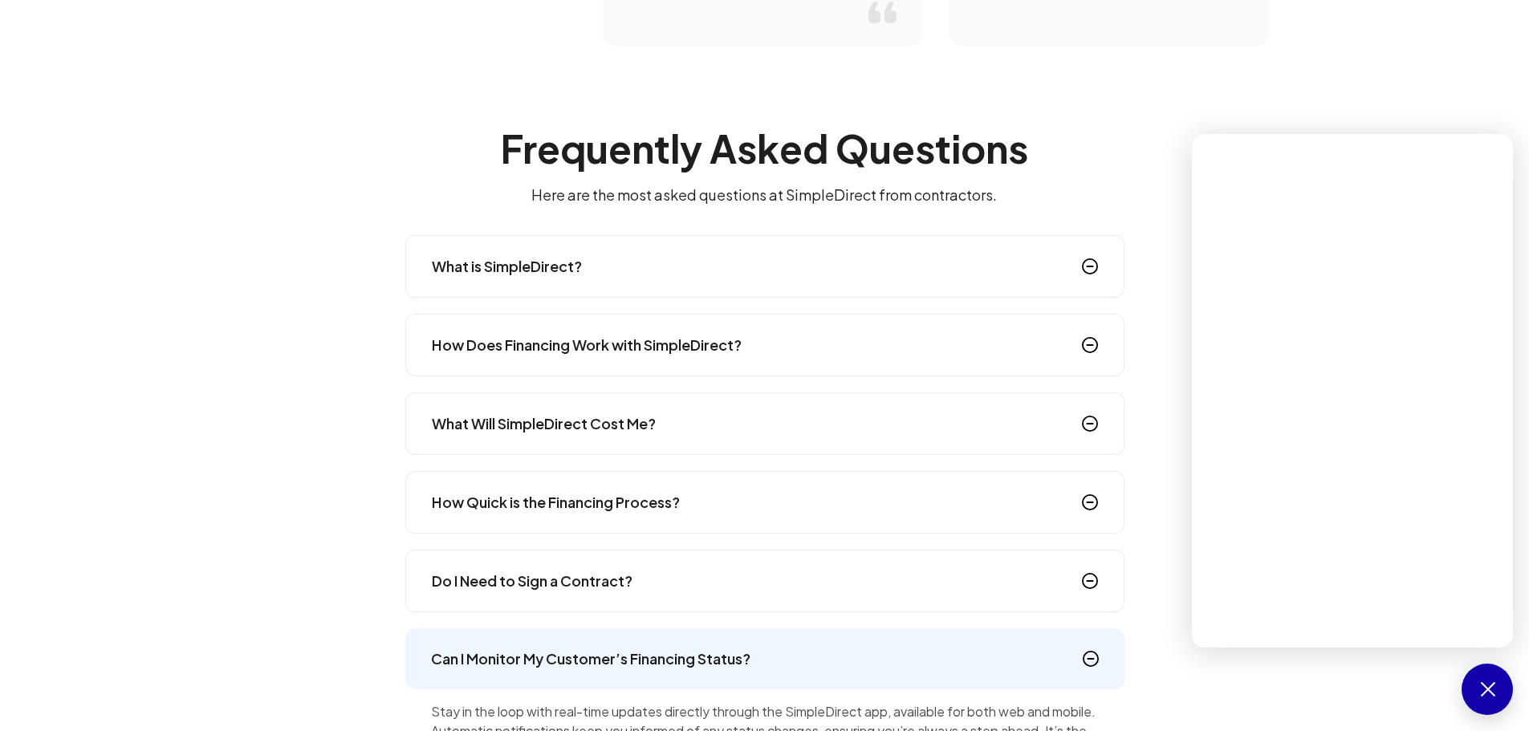
click at [612, 592] on h4 "Do I Need to Sign a Contract?" at bounding box center [532, 581] width 201 height 22
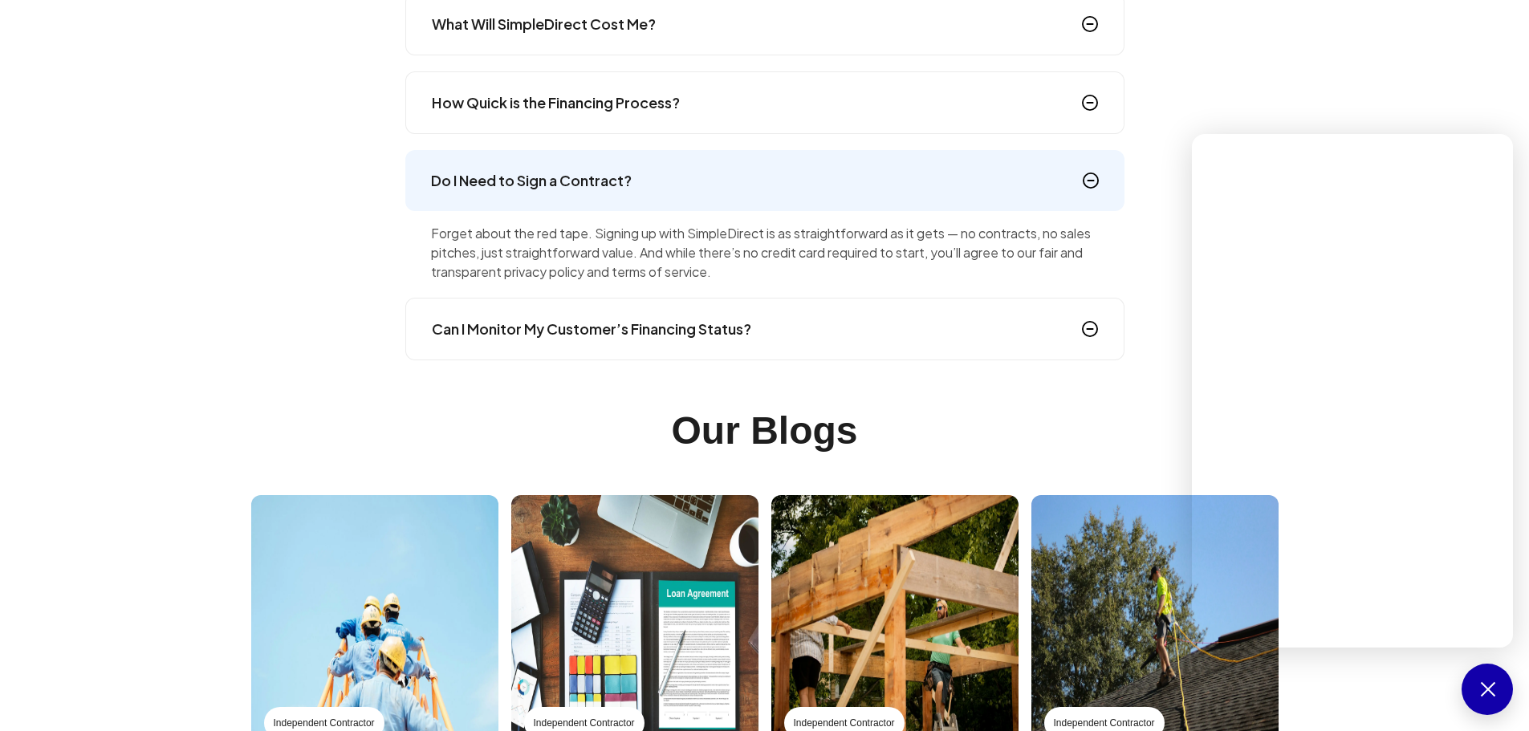
scroll to position [2709, 0]
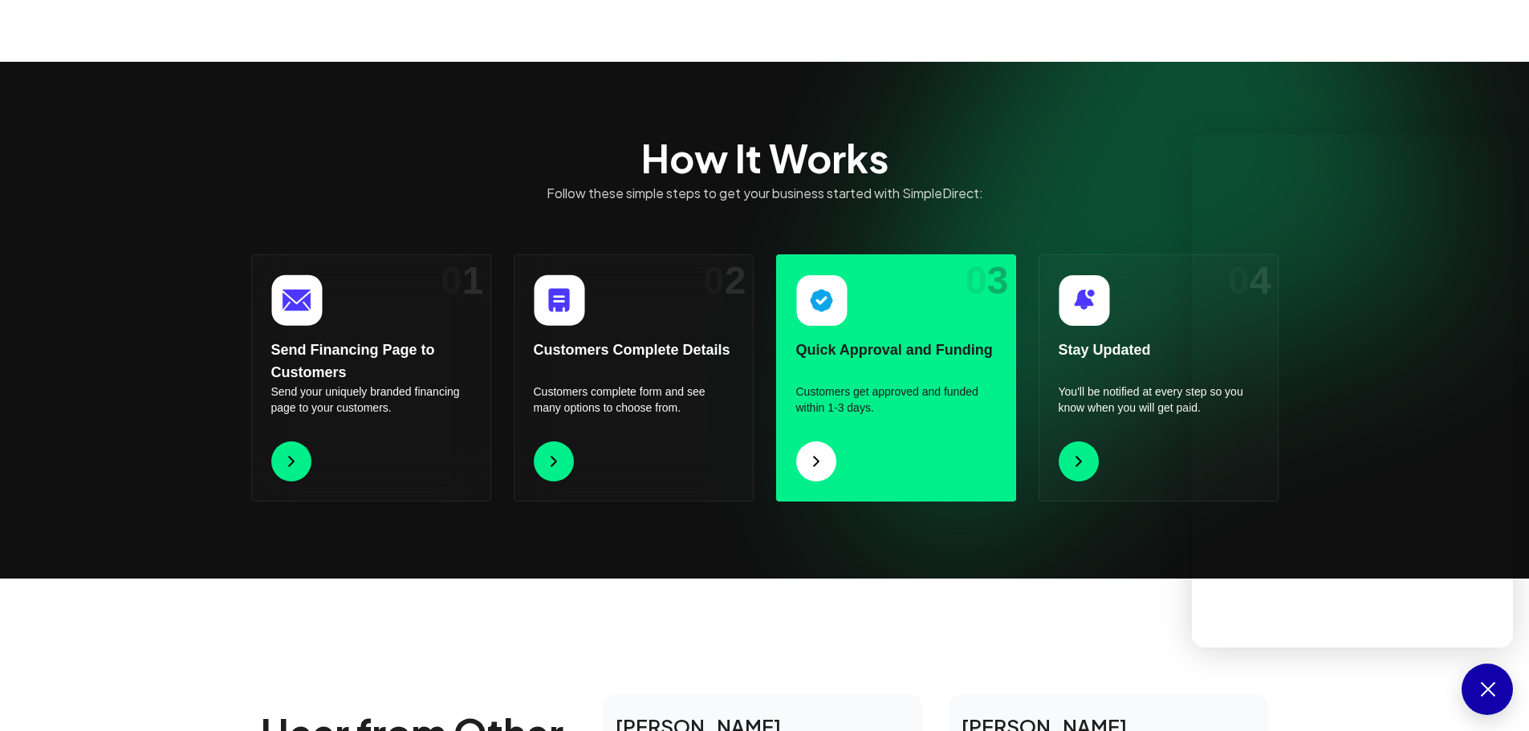
scroll to position [1264, 0]
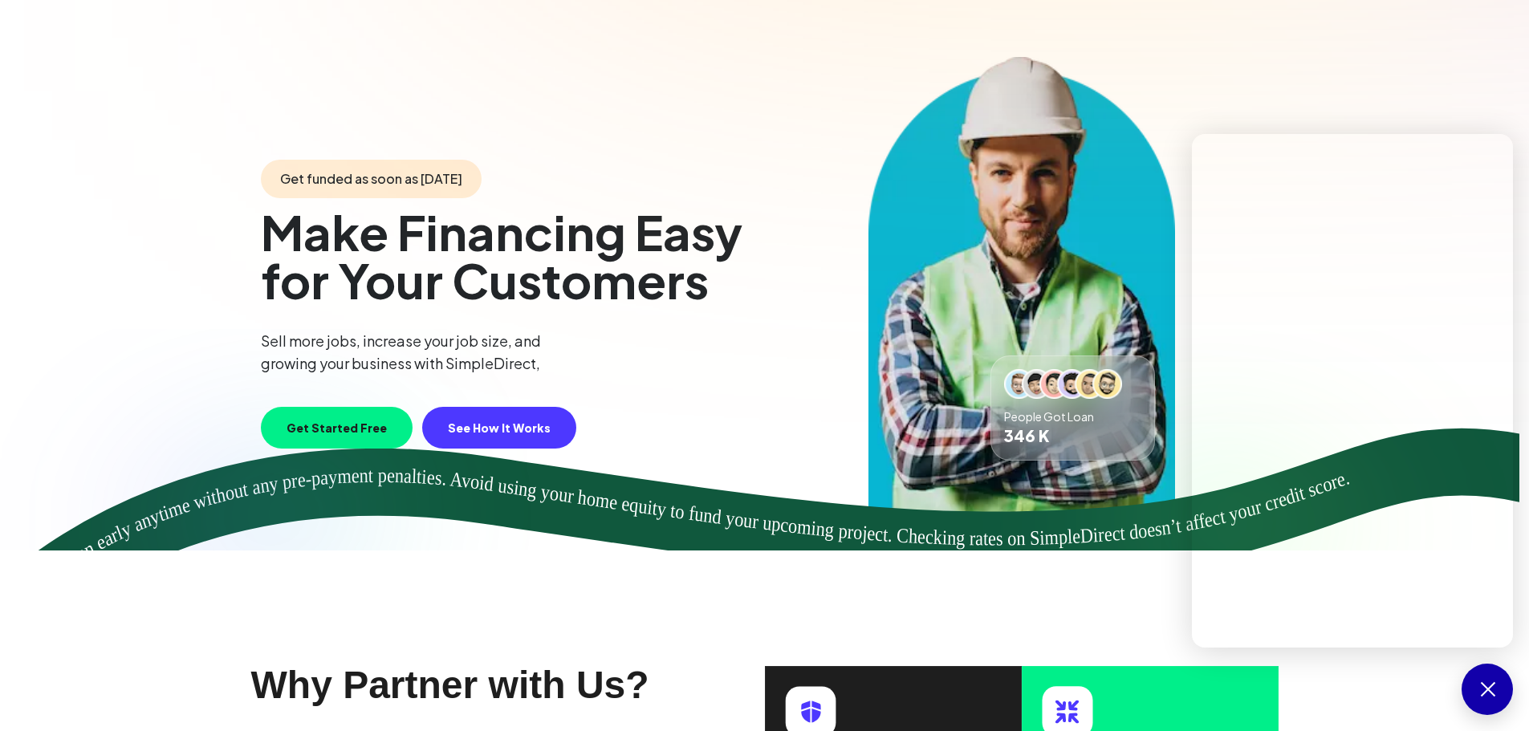
scroll to position [0, 0]
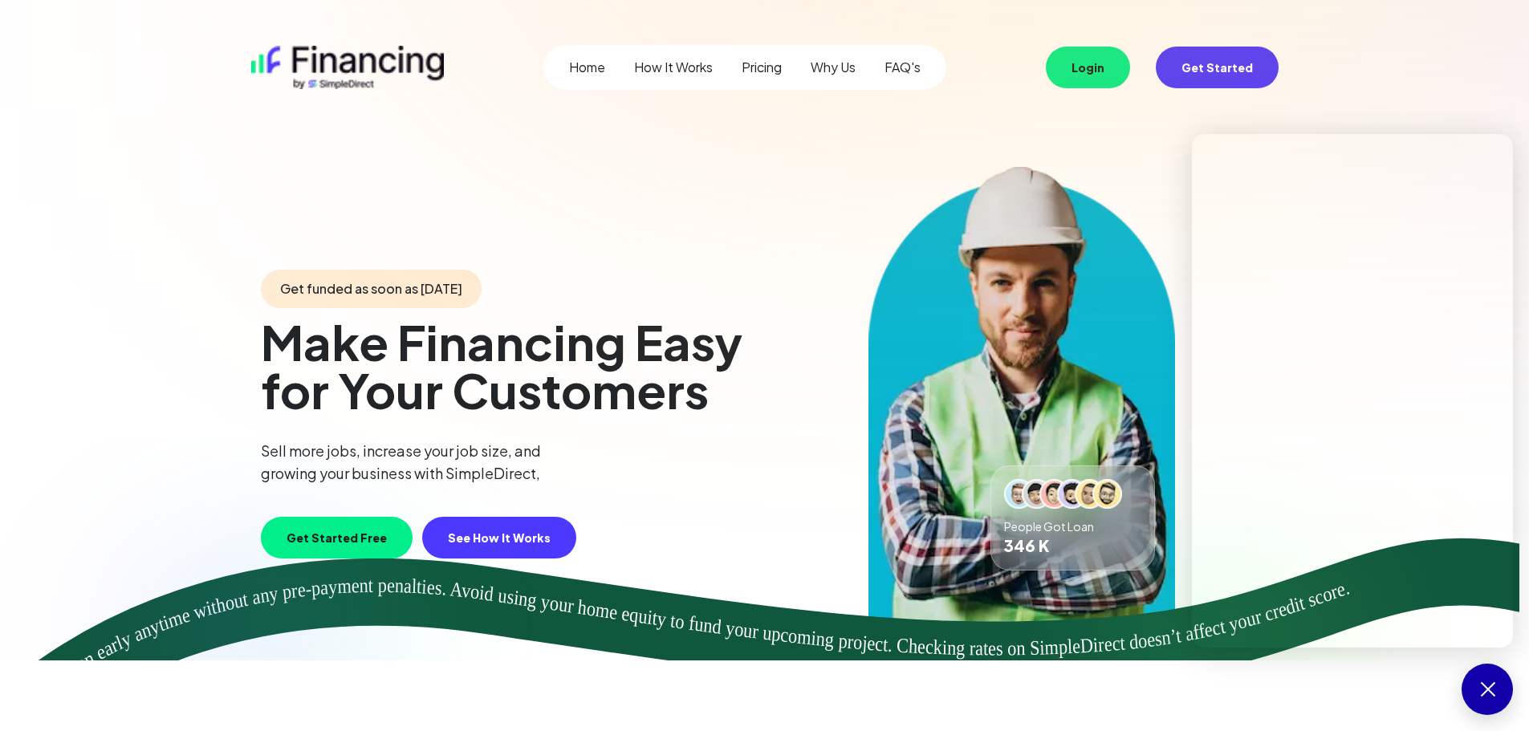
click at [894, 71] on link "FAQ's" at bounding box center [903, 67] width 36 height 19
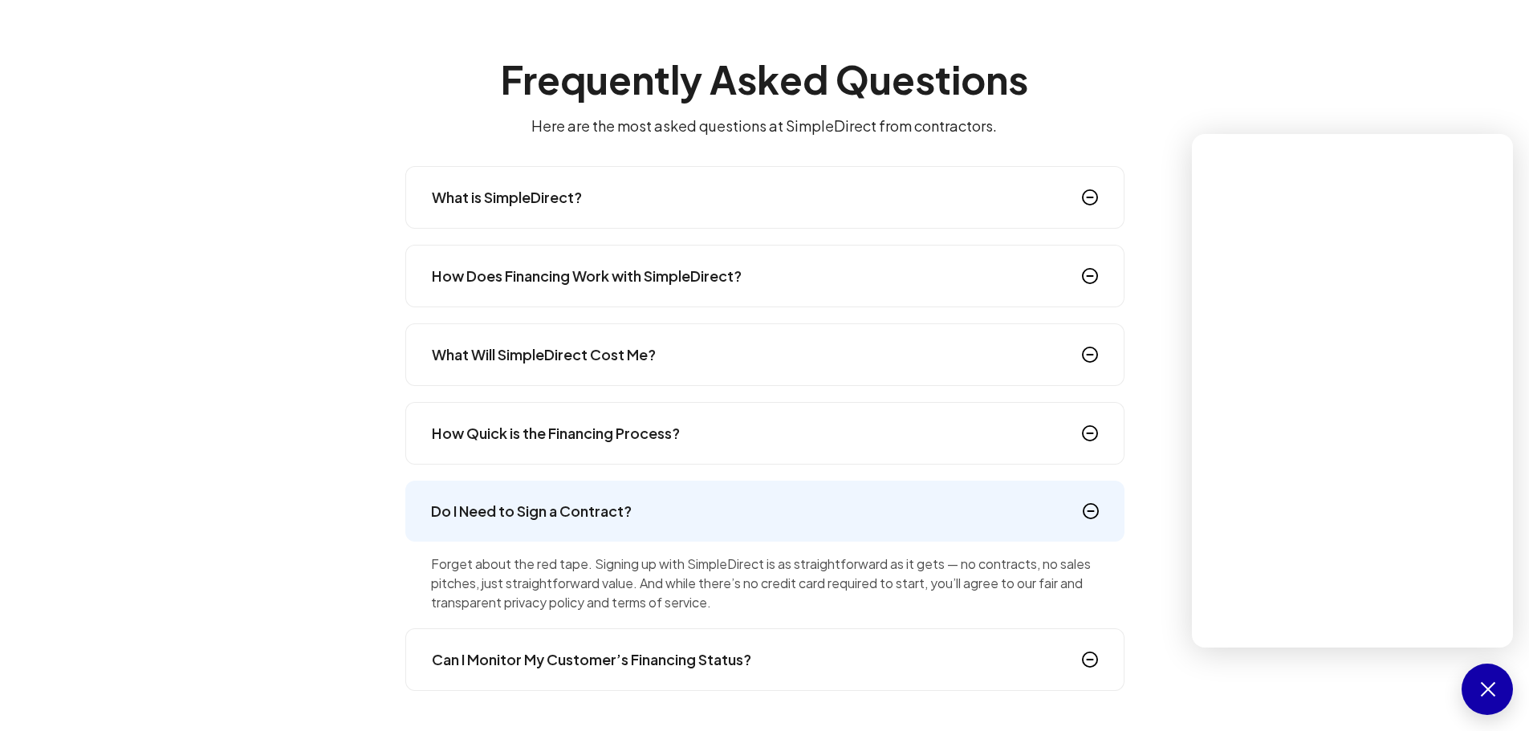
scroll to position [2386, 0]
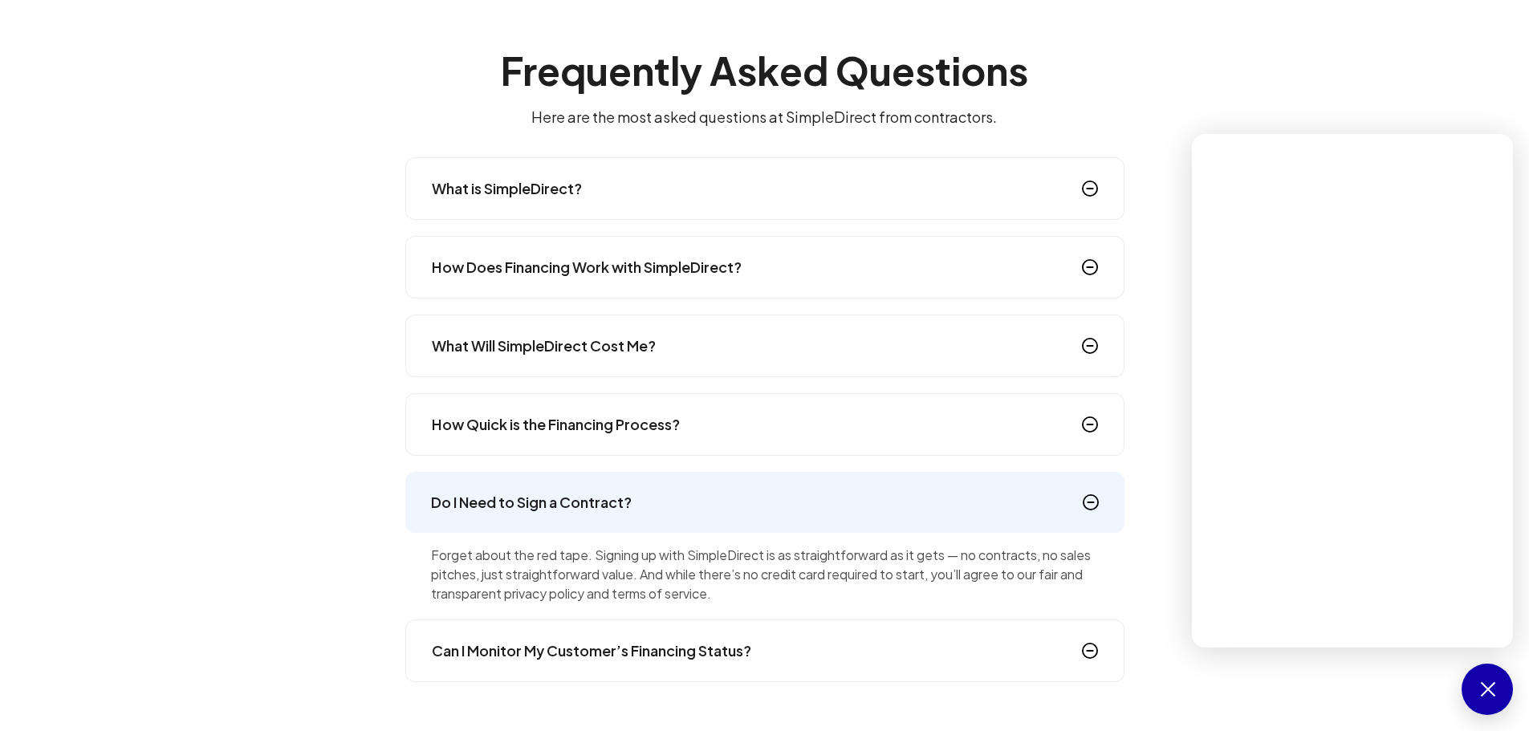
click at [531, 273] on h4 "How Does Financing Work with SimpleDirect?" at bounding box center [587, 267] width 310 height 22
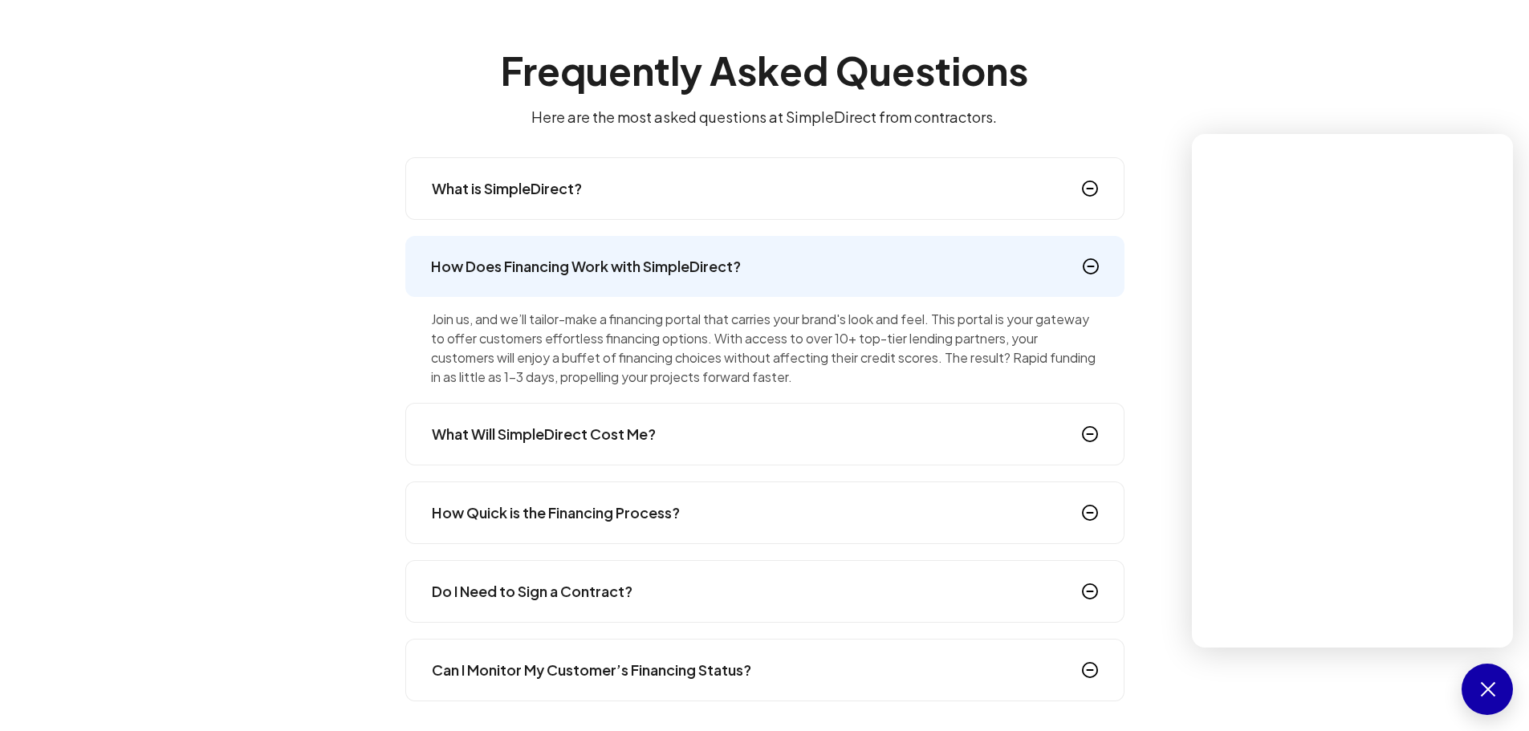
click at [734, 502] on div "How Quick is the Financing Process?" at bounding box center [764, 513] width 719 height 63
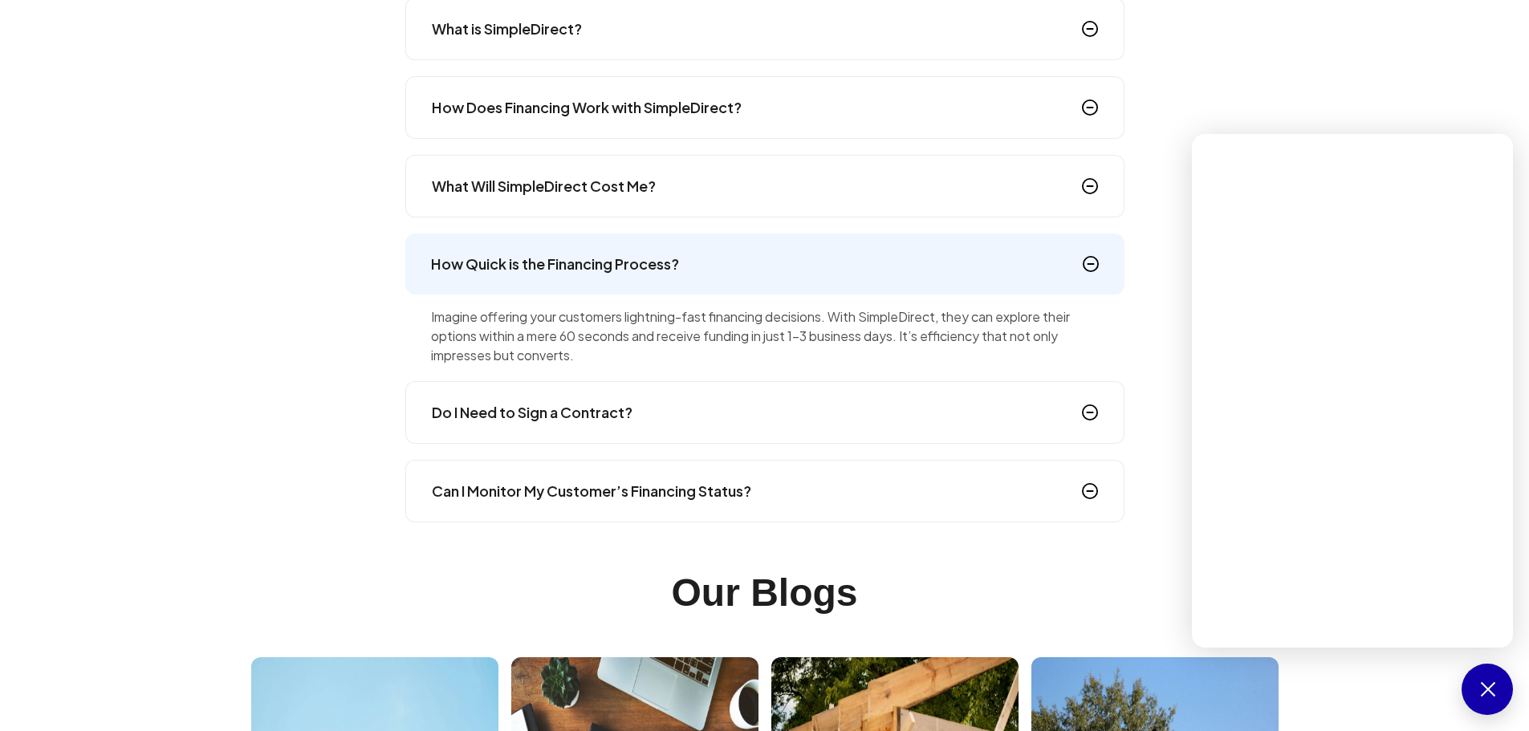
scroll to position [2546, 0]
click at [641, 408] on div "Do I Need to Sign a Contract?" at bounding box center [764, 411] width 719 height 63
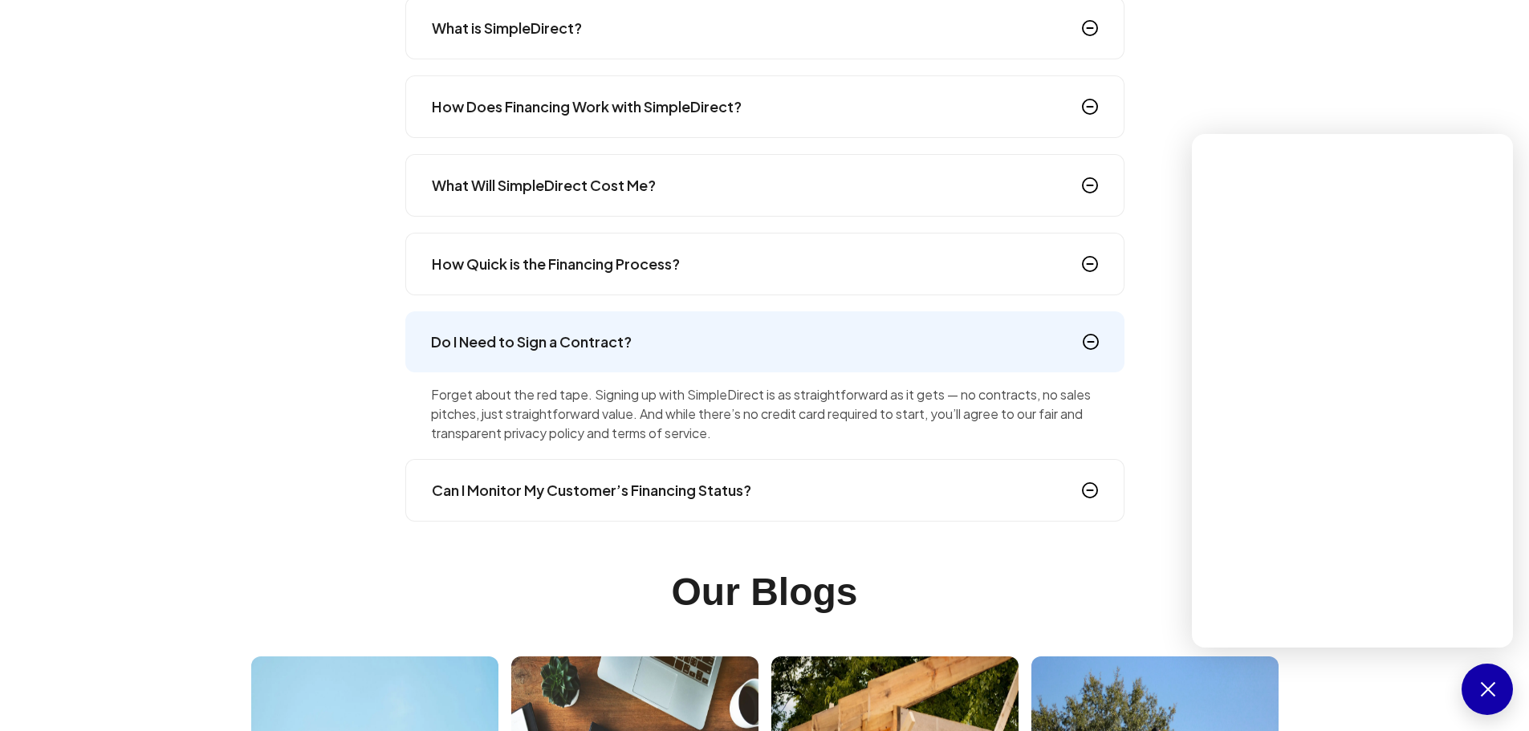
click at [690, 494] on h4 "Can I Monitor My Customer’s Financing Status?" at bounding box center [591, 490] width 319 height 22
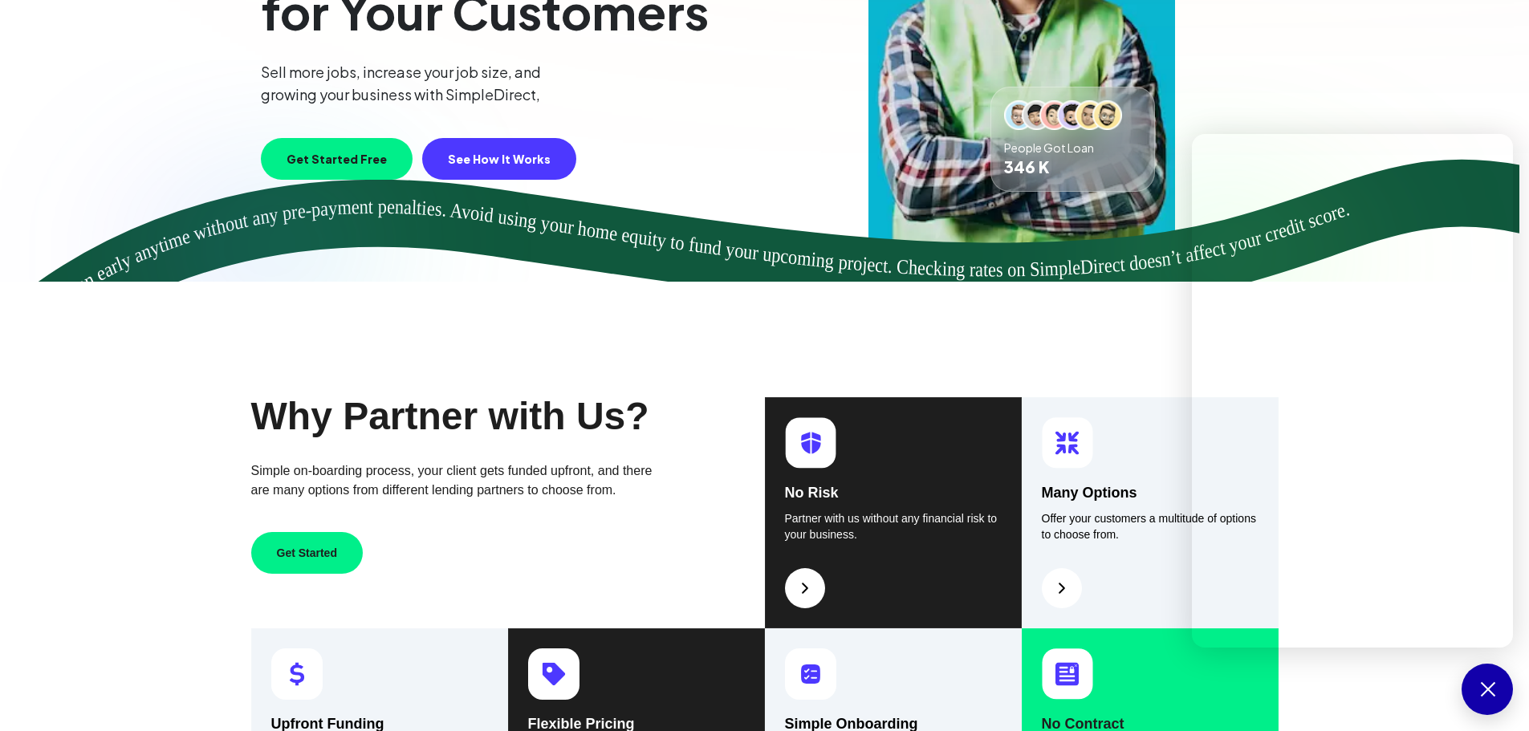
scroll to position [0, 0]
